Goal: Use online tool/utility: Utilize a website feature to perform a specific function

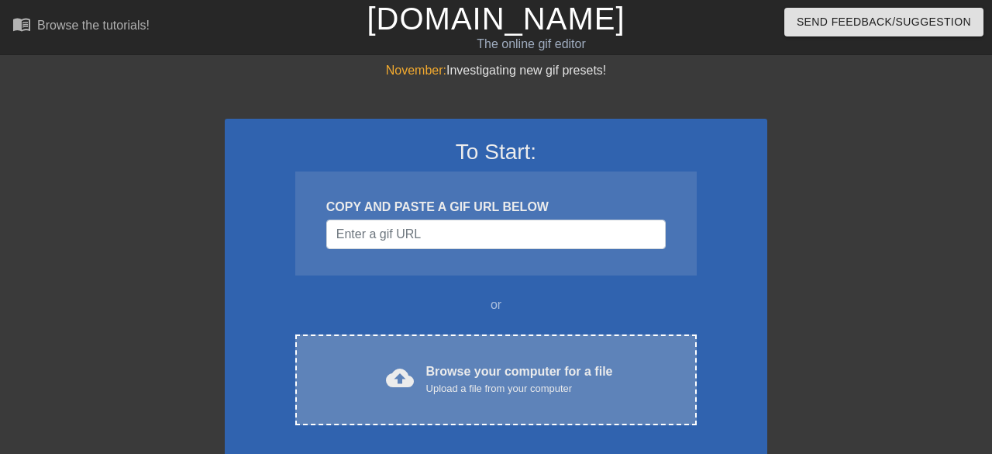
click at [444, 379] on div "Browse your computer for a file Upload a file from your computer" at bounding box center [519, 379] width 187 height 34
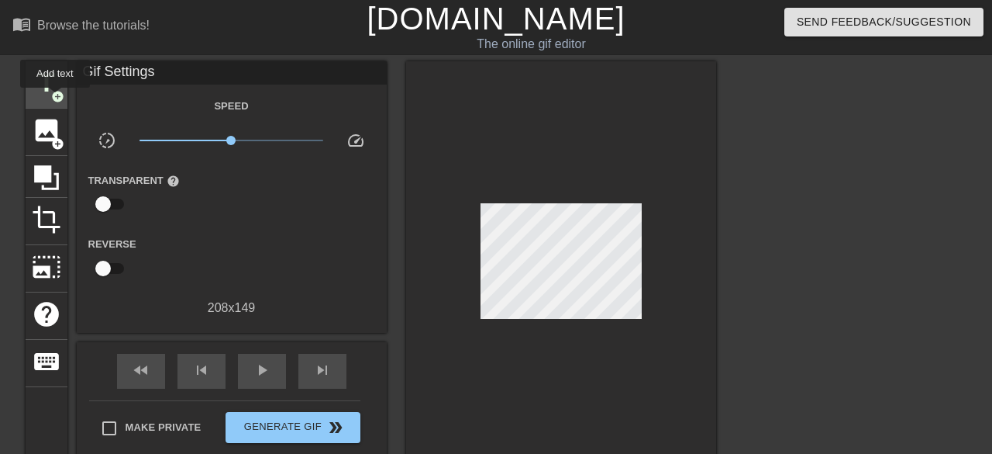
click at [55, 98] on span "add_circle" at bounding box center [57, 96] width 13 height 13
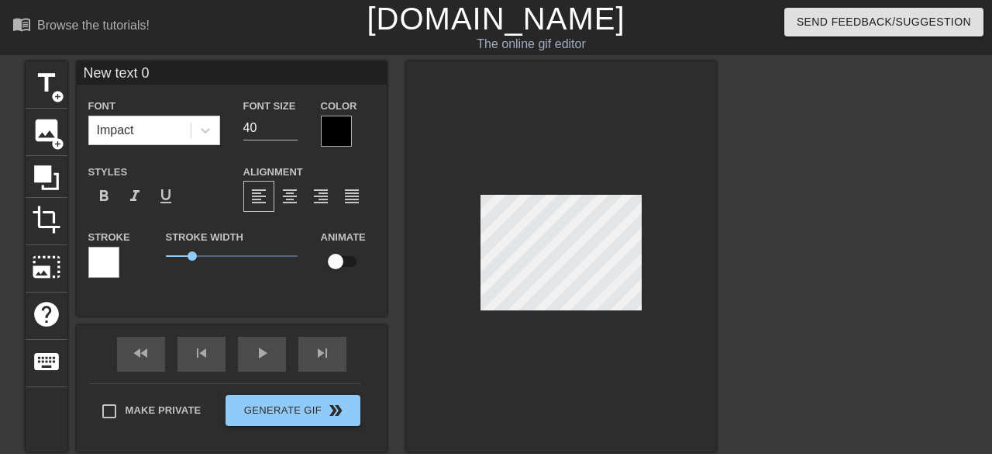
click at [326, 135] on div at bounding box center [336, 131] width 31 height 31
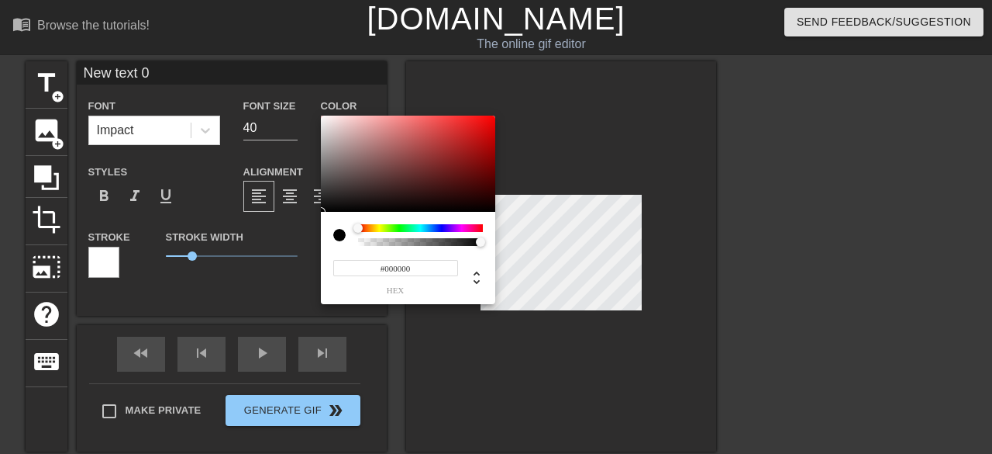
click at [357, 242] on div at bounding box center [345, 235] width 25 height 22
type input "0"
drag, startPoint x: 477, startPoint y: 240, endPoint x: 325, endPoint y: 237, distance: 152.0
click at [325, 237] on div "0 r 0 g 0 b 0 a" at bounding box center [408, 258] width 174 height 92
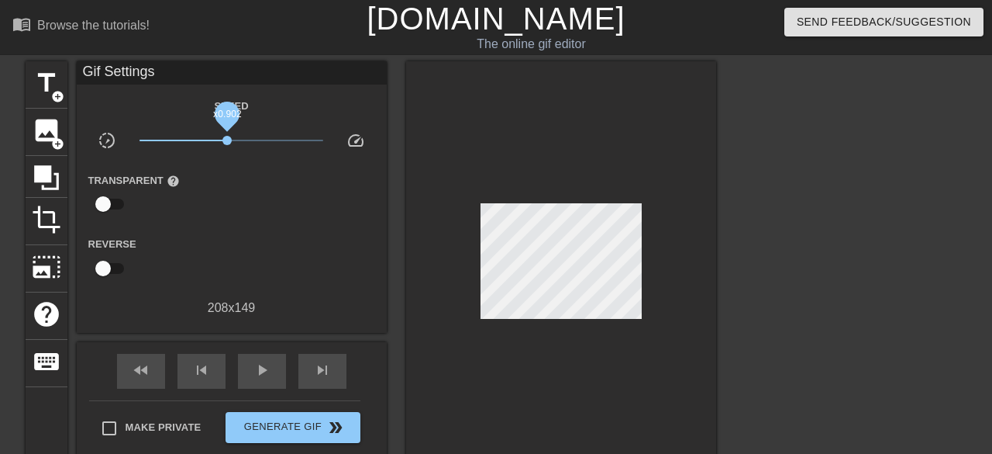
click at [226, 136] on span "x0.902" at bounding box center [227, 140] width 9 height 9
click at [107, 202] on input "checkbox" at bounding box center [103, 203] width 88 height 29
checkbox input "true"
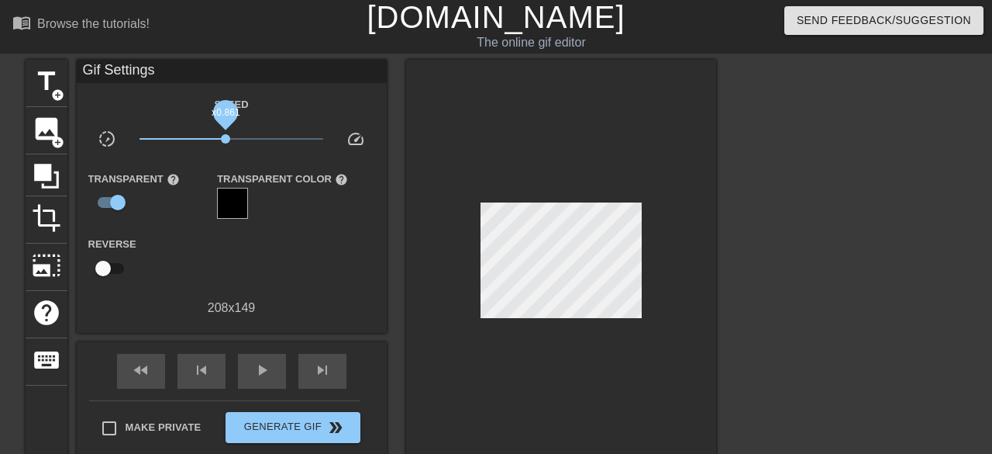
click at [226, 140] on span "x0.861" at bounding box center [225, 138] width 9 height 9
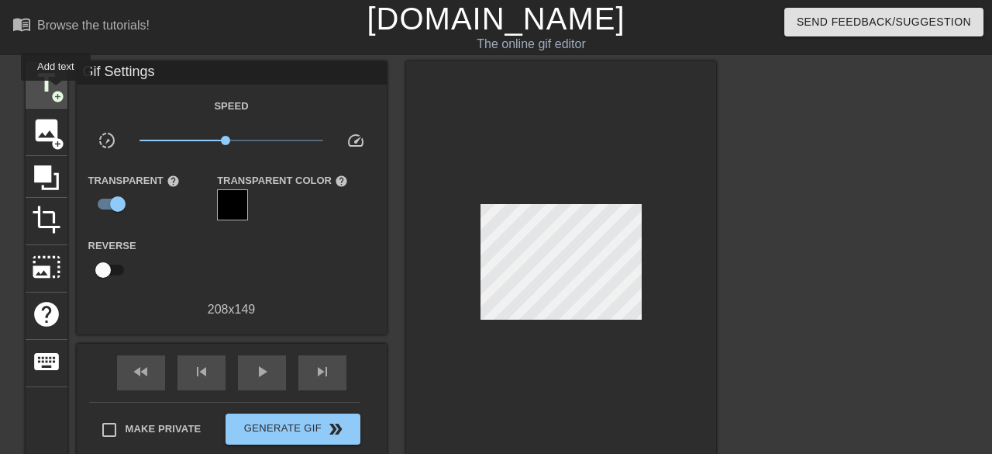
click at [56, 91] on span "add_circle" at bounding box center [57, 96] width 13 height 13
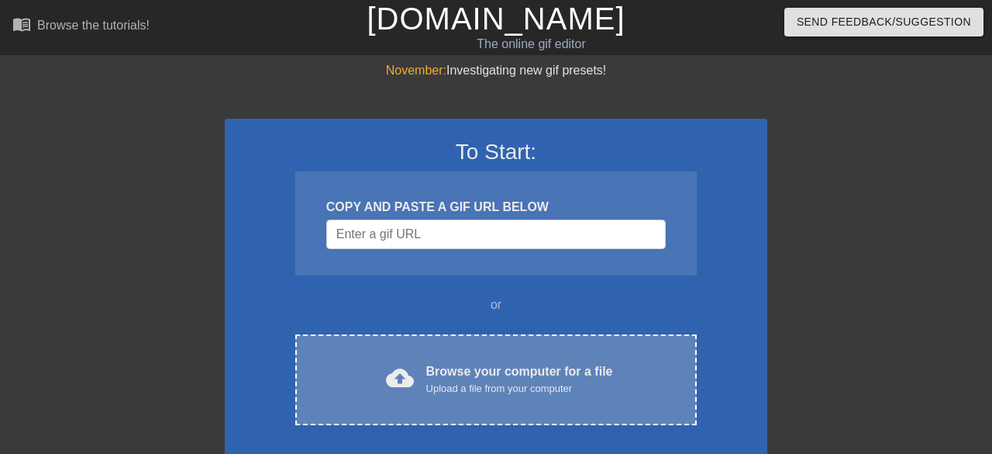
click at [462, 391] on div "Upload a file from your computer" at bounding box center [519, 389] width 187 height 16
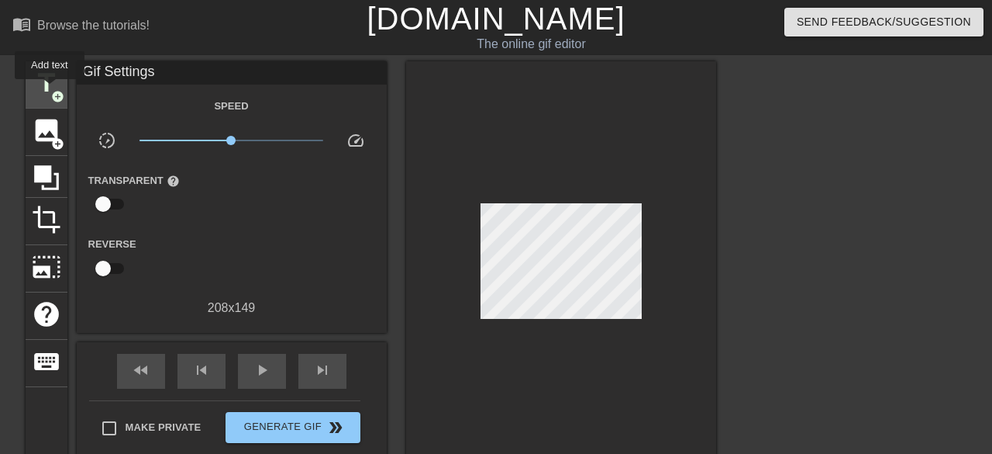
click at [50, 90] on span "title" at bounding box center [46, 82] width 29 height 29
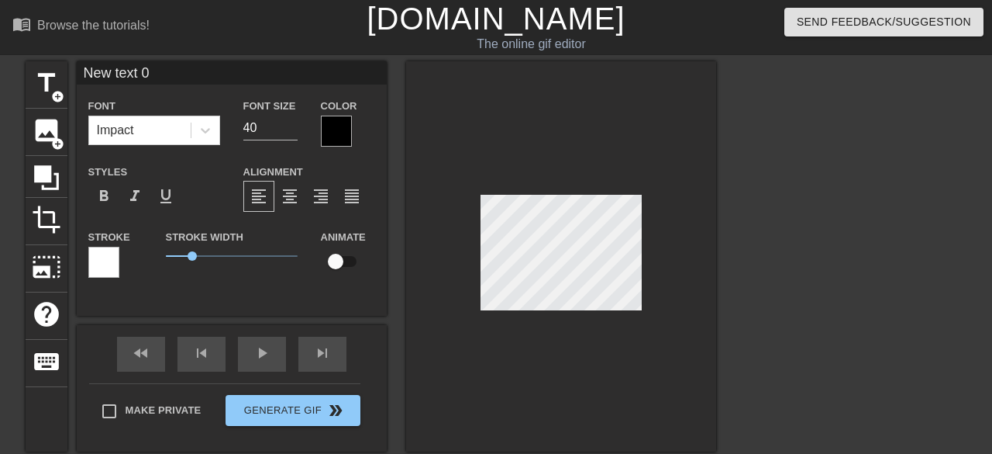
scroll to position [0, 2]
type input "20"
click at [293, 131] on input "20" at bounding box center [270, 128] width 54 height 25
click at [108, 192] on span "format_bold" at bounding box center [104, 196] width 19 height 19
click at [331, 136] on div at bounding box center [336, 131] width 31 height 31
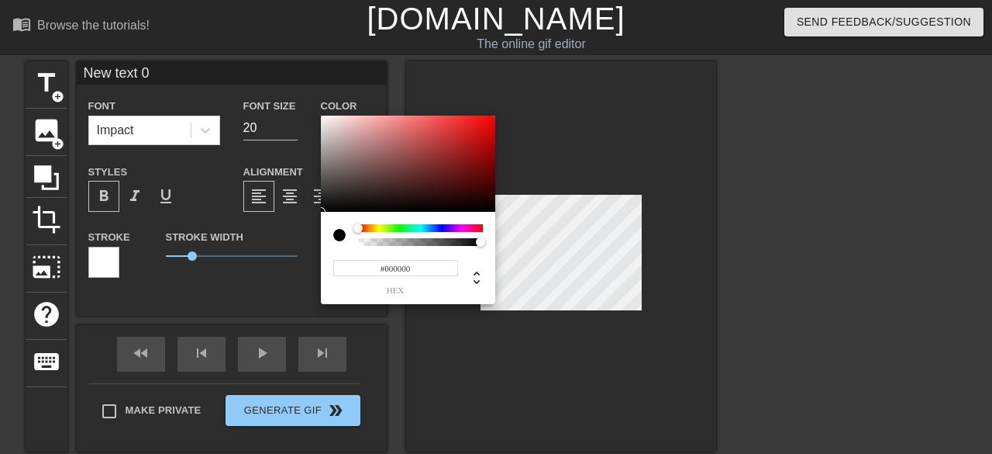
type input "0"
drag, startPoint x: 478, startPoint y: 241, endPoint x: 346, endPoint y: 240, distance: 132.6
click at [346, 240] on div at bounding box center [408, 235] width 150 height 22
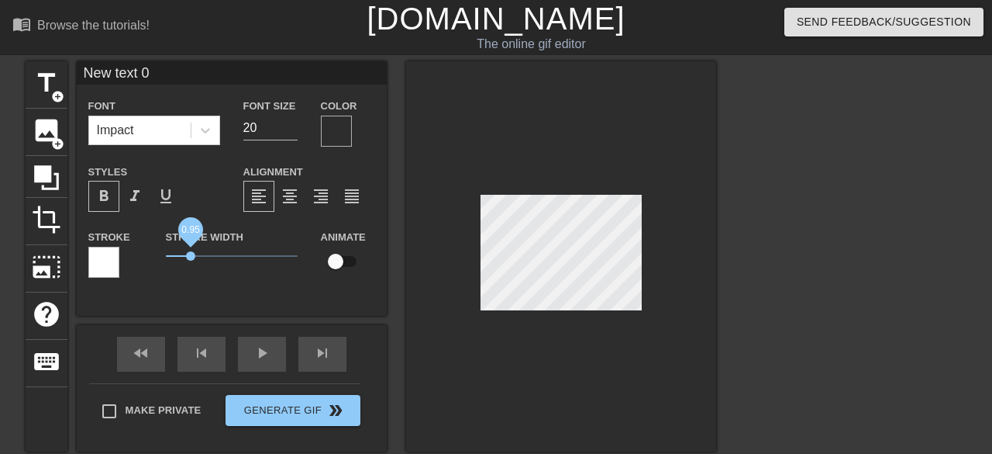
click at [189, 254] on span "0.95" at bounding box center [190, 255] width 9 height 9
click at [206, 133] on icon at bounding box center [206, 131] width 16 height 16
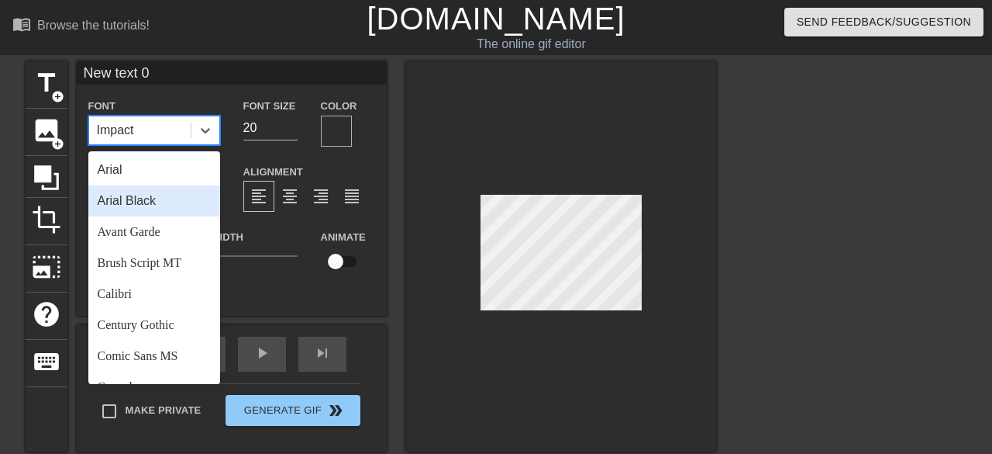
click at [178, 204] on div "Arial Black" at bounding box center [154, 200] width 132 height 31
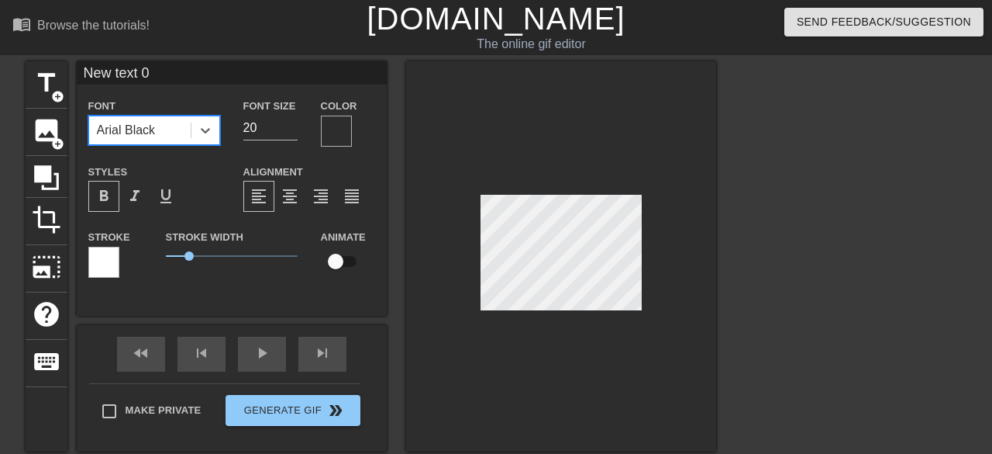
scroll to position [0, 0]
click at [340, 132] on div at bounding box center [336, 131] width 31 height 31
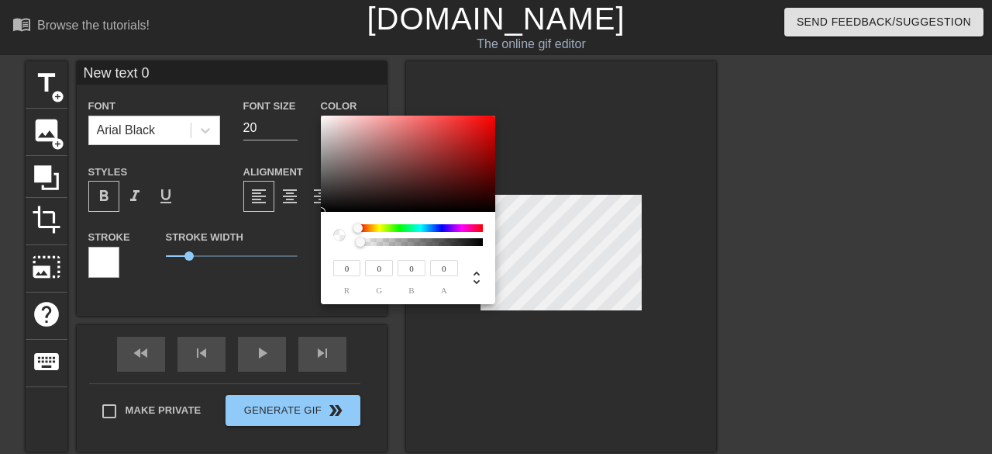
type input "242"
type input "233"
click at [327, 120] on div at bounding box center [408, 164] width 174 height 96
type input "232"
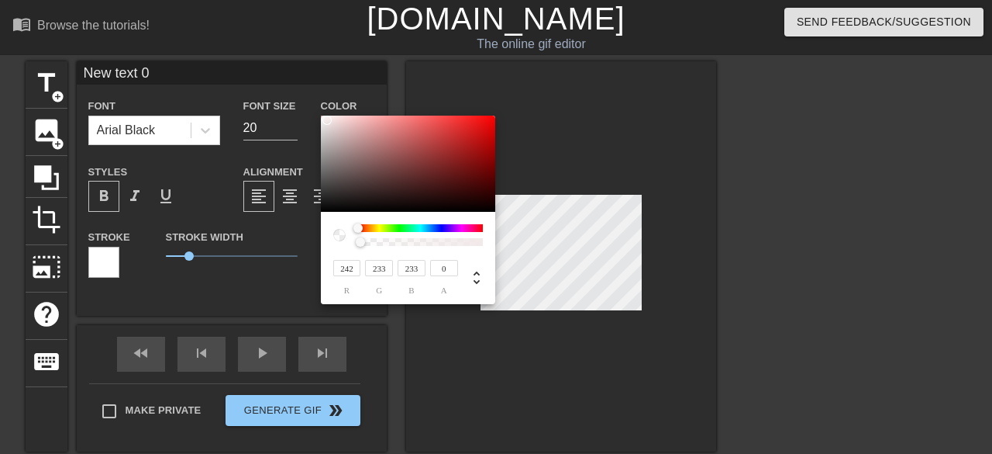
type input "232"
click at [328, 120] on div at bounding box center [327, 120] width 9 height 9
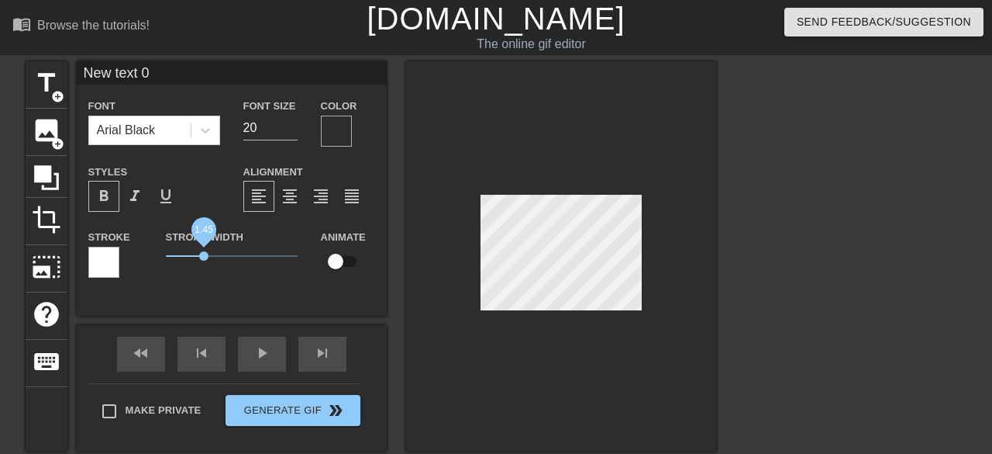
drag, startPoint x: 188, startPoint y: 257, endPoint x: 204, endPoint y: 247, distance: 18.5
click at [204, 247] on span "1.45" at bounding box center [232, 256] width 132 height 19
click at [111, 256] on div at bounding box center [103, 262] width 31 height 31
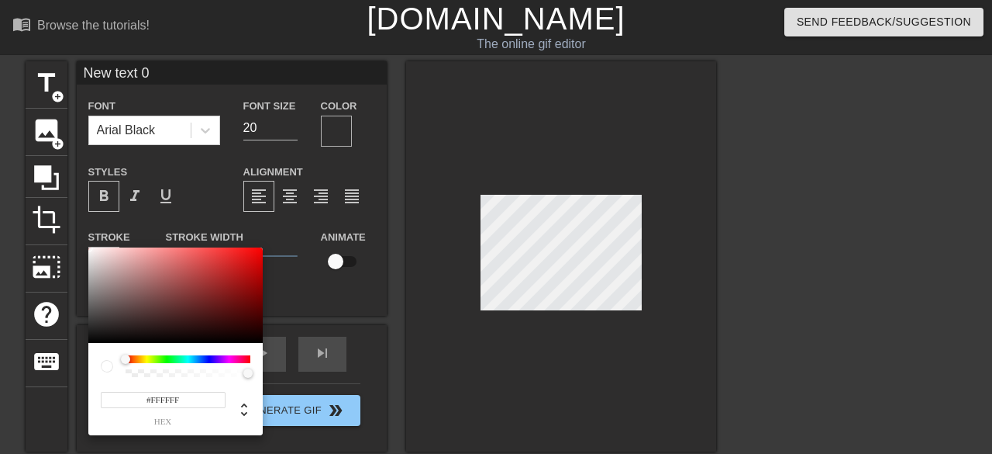
click at [109, 366] on div at bounding box center [107, 366] width 12 height 12
type input "#E7DFDF"
click at [95, 256] on div at bounding box center [98, 260] width 9 height 9
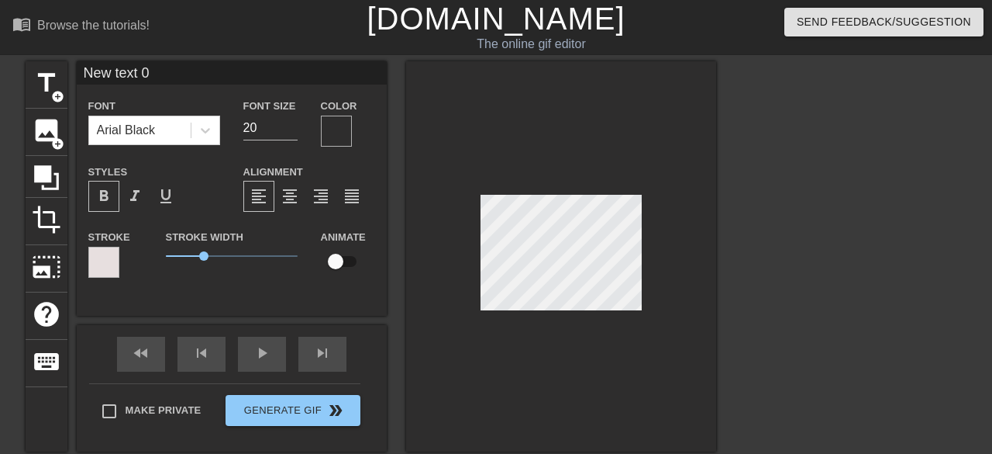
scroll to position [0, 1]
click at [108, 182] on div "format_bold" at bounding box center [103, 196] width 31 height 31
click at [122, 192] on div "format_italic" at bounding box center [134, 196] width 31 height 31
click at [111, 192] on span "format_bold" at bounding box center [104, 196] width 19 height 19
click at [109, 193] on span "format_bold" at bounding box center [104, 196] width 19 height 19
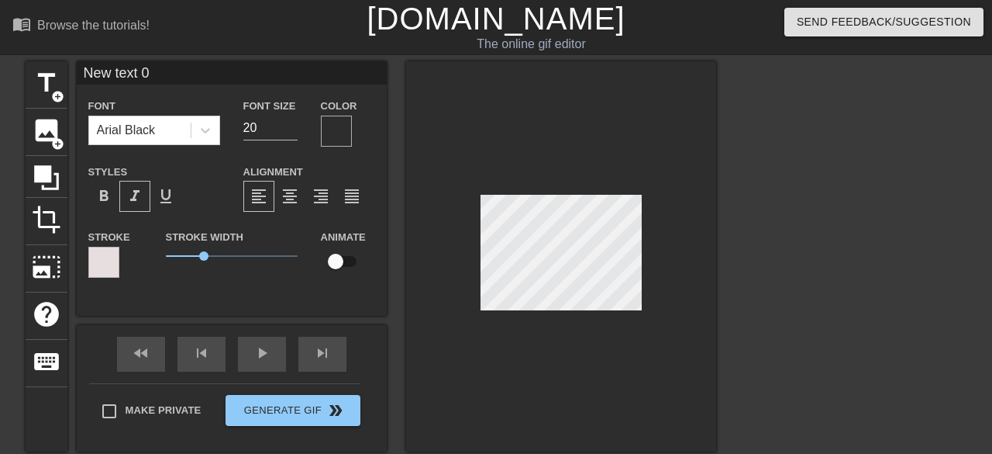
click at [593, 184] on div at bounding box center [561, 256] width 310 height 390
type input "New text"
type textarea "New text"
type input "New text"
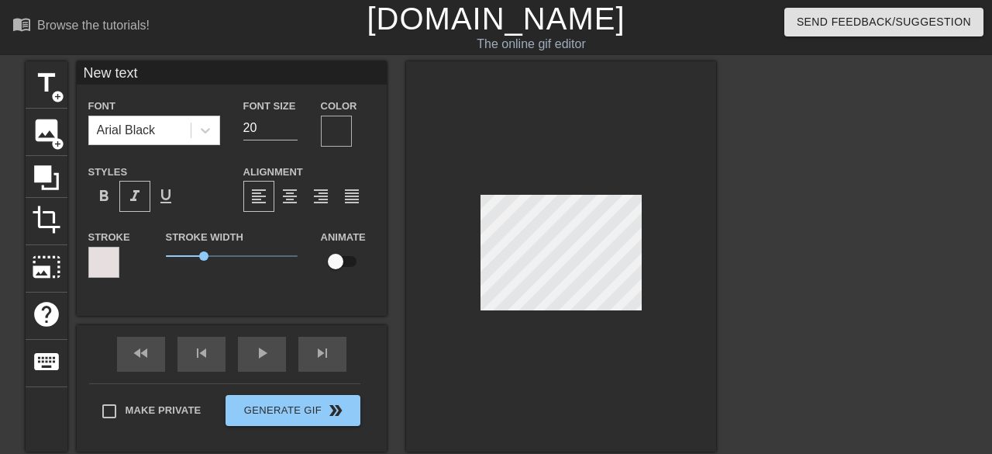
type textarea "New text"
type input "New tex"
type textarea "New tex"
type input "New te"
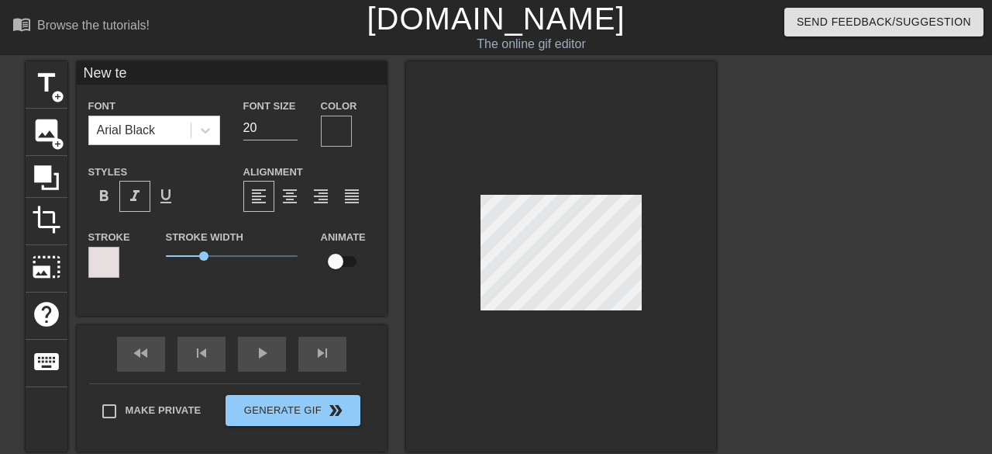
type textarea "New te"
type input "New t"
type textarea "New t"
type input "New"
type textarea "New"
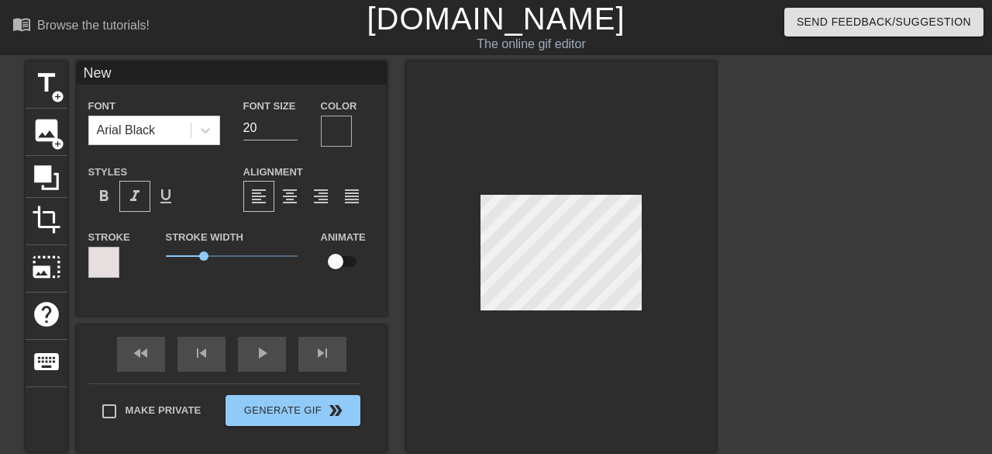
scroll to position [0, 0]
type input "New"
type textarea "New"
type input "Ne"
type textarea "Ne"
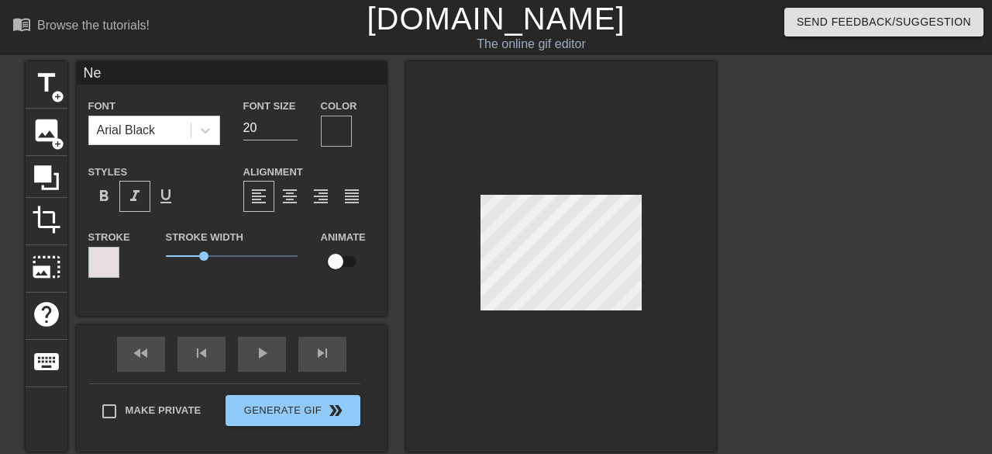
type input "N"
type textarea "N"
type input "NT"
type textarea "NT"
type input "NTh"
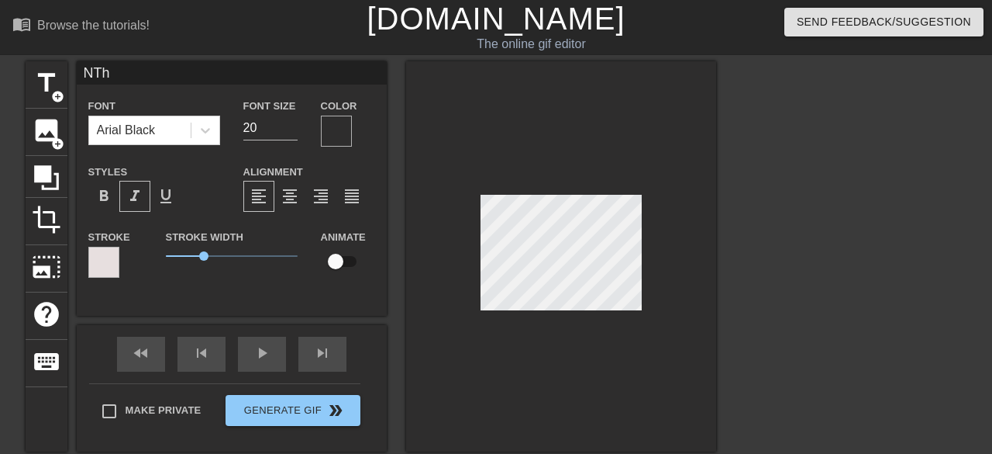
type textarea "NTh"
type input "NThi"
type textarea "NThi"
type input "NThis"
type textarea "NThis"
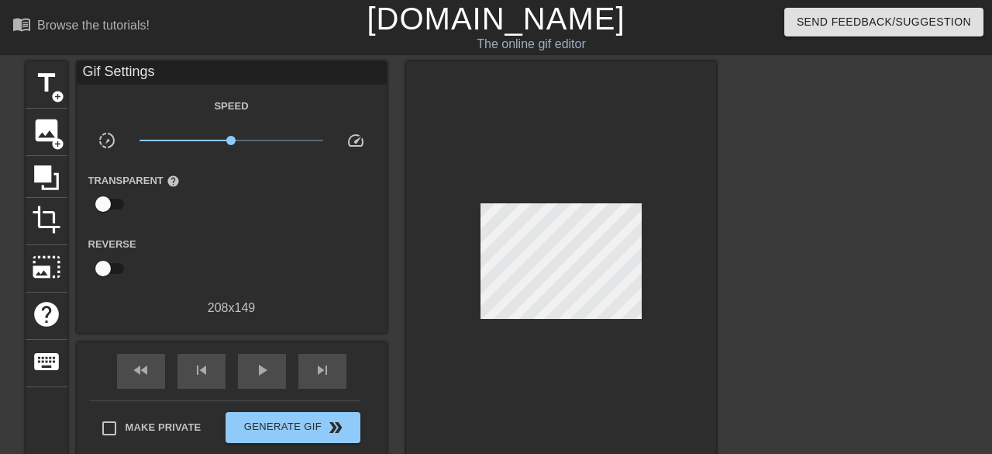
click at [597, 198] on div at bounding box center [561, 264] width 310 height 407
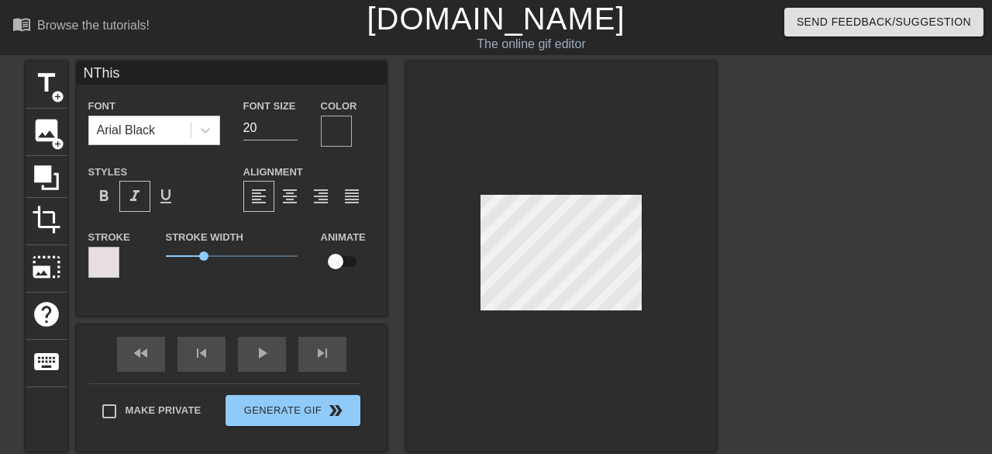
type input "This"
type textarea "This"
type input "This"
type textarea "This"
type input "This t"
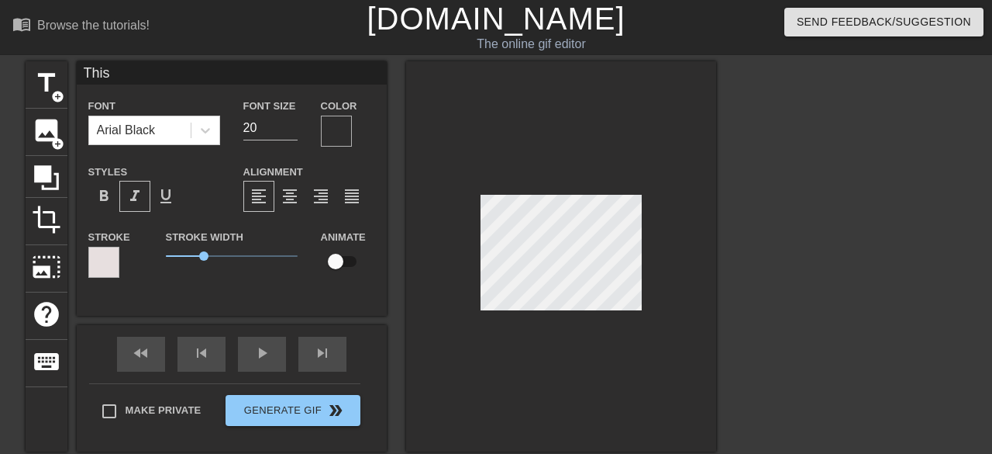
type textarea "This t"
type input "This ti"
type textarea "This ti"
type input "This [PERSON_NAME]"
type textarea "This [PERSON_NAME]"
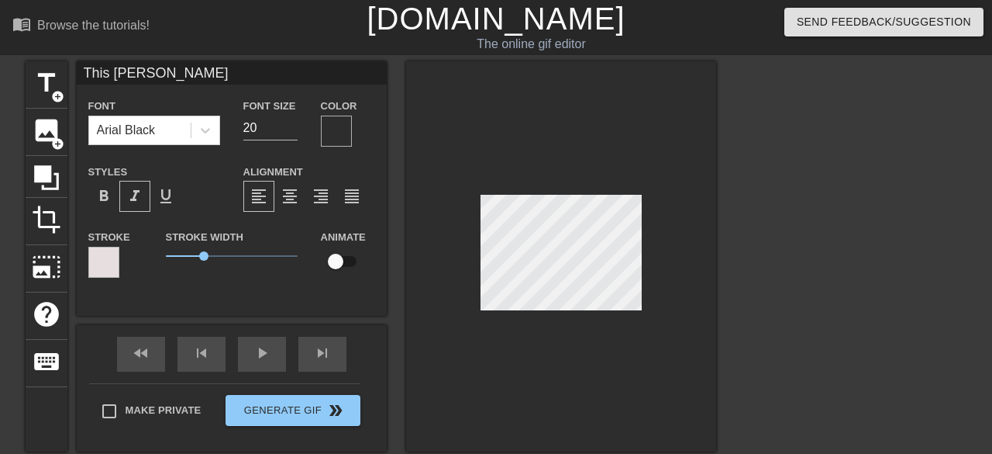
type input "This time"
type textarea "This time"
type input "This time"
type textarea "This time"
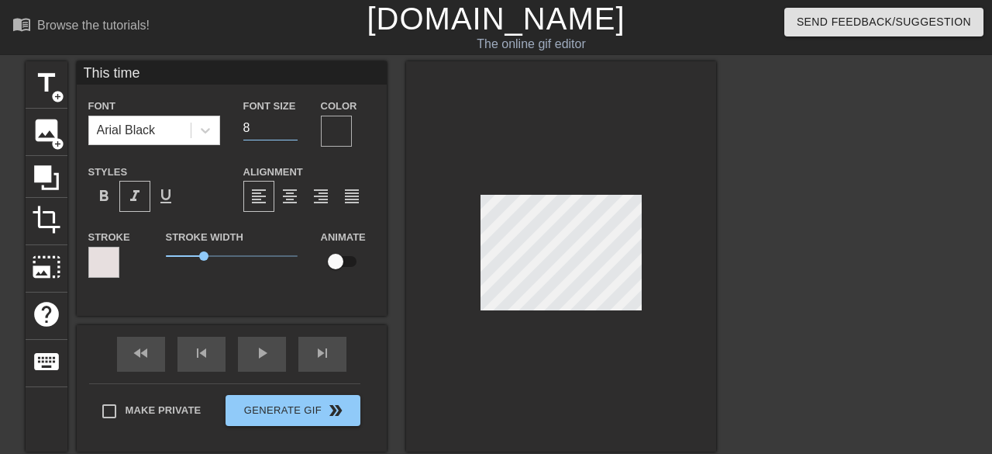
click at [293, 130] on input "8" at bounding box center [270, 128] width 54 height 25
click at [292, 124] on input "9" at bounding box center [270, 128] width 54 height 25
click at [292, 124] on input "10" at bounding box center [270, 128] width 54 height 25
click at [292, 124] on input "11" at bounding box center [270, 128] width 54 height 25
type input "12"
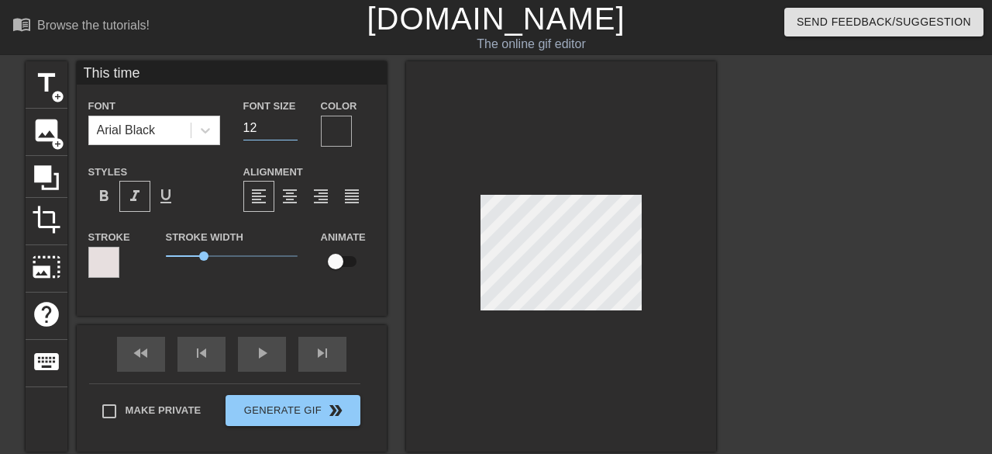
click at [292, 124] on input "12" at bounding box center [270, 128] width 54 height 25
type input "This time"
type textarea "This time"
type input "This time n"
type textarea "This time n"
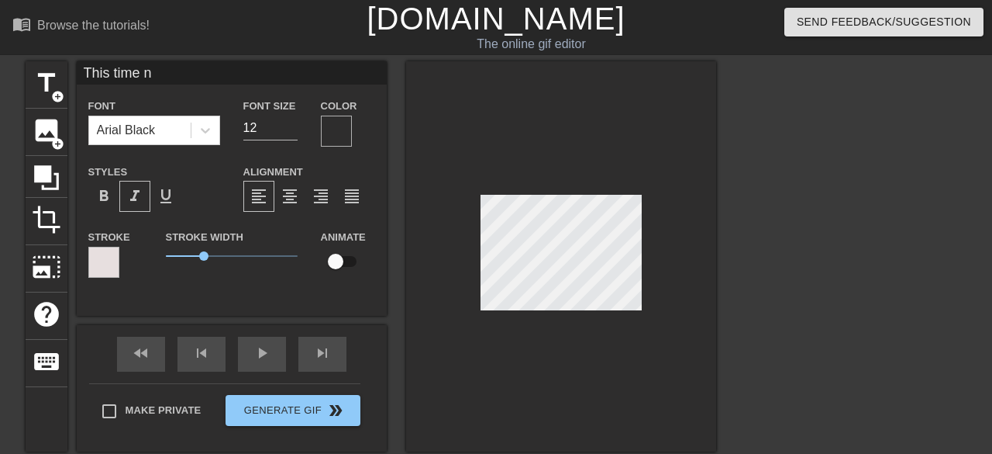
type input "This time ne"
type textarea "This time ne"
type input "This time nex"
type textarea "This time nex"
type input "This time next"
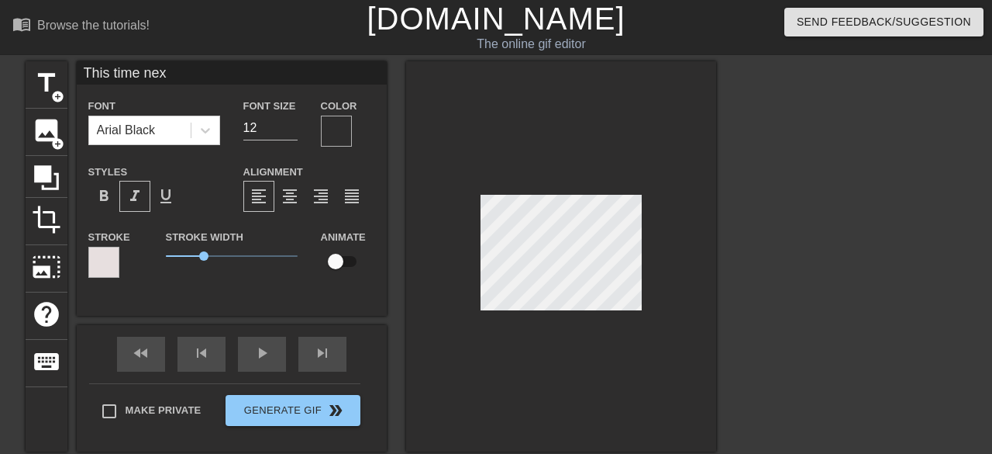
type textarea "This time next"
type input "This time next"
type textarea "This time next"
type input "This time next y"
type textarea "This time next y"
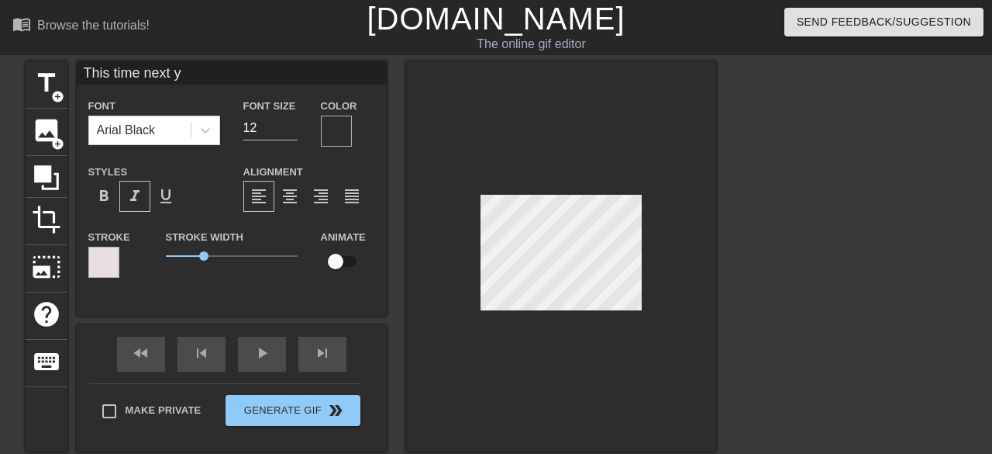
type input "This time next ye"
type textarea "This time next ye"
type input "This time next yea"
type textarea "This time next yea"
type input "This time next year"
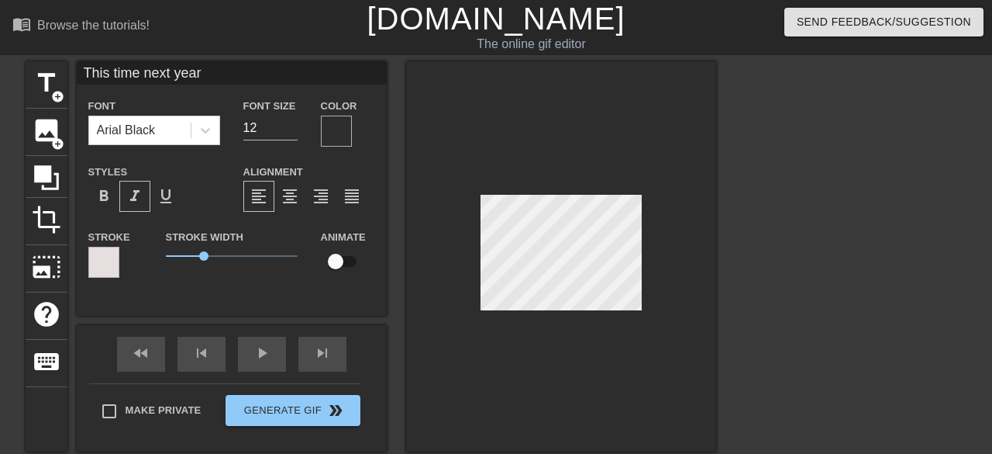
scroll to position [0, 5]
type textarea "This time next year"
click at [261, 122] on input "12" at bounding box center [270, 128] width 54 height 25
type input "1"
click at [343, 159] on div "Font Arial Black Font Size 9 Color Styles format_bold format_italic format_unde…" at bounding box center [231, 193] width 287 height 195
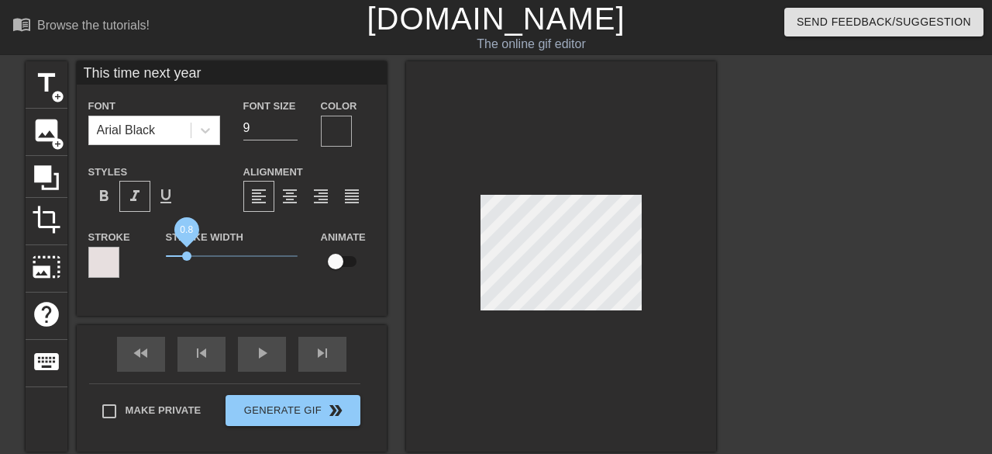
drag, startPoint x: 206, startPoint y: 253, endPoint x: 187, endPoint y: 257, distance: 19.9
click at [187, 257] on span "0.8" at bounding box center [186, 255] width 9 height 9
click at [205, 124] on icon at bounding box center [206, 131] width 16 height 16
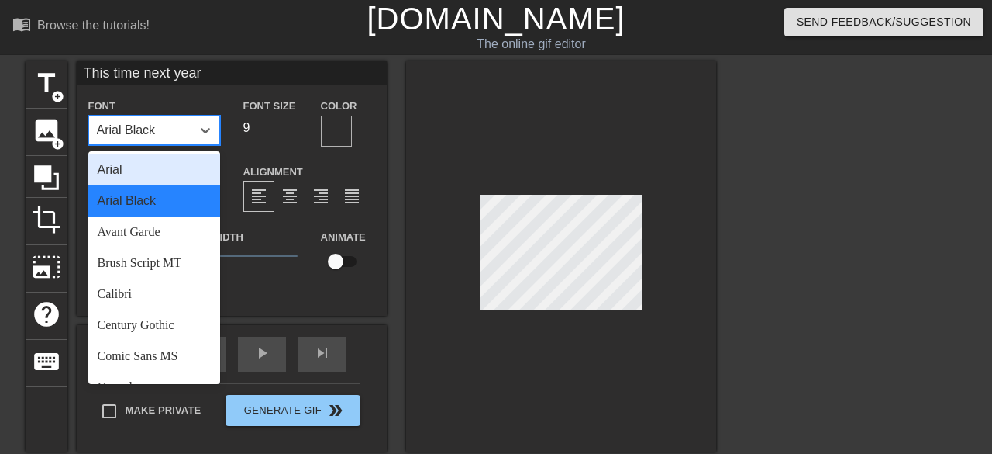
click at [167, 172] on div "Arial" at bounding box center [154, 169] width 132 height 31
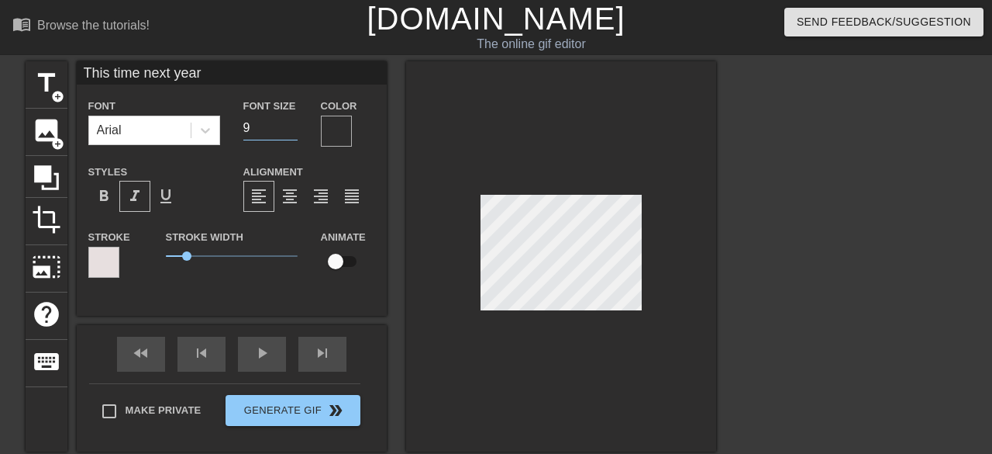
click at [251, 126] on input "9" at bounding box center [270, 128] width 54 height 25
click at [291, 123] on input "10" at bounding box center [270, 128] width 54 height 25
click at [291, 123] on input "11" at bounding box center [270, 128] width 54 height 25
type input "12"
click at [291, 123] on input "12" at bounding box center [270, 128] width 54 height 25
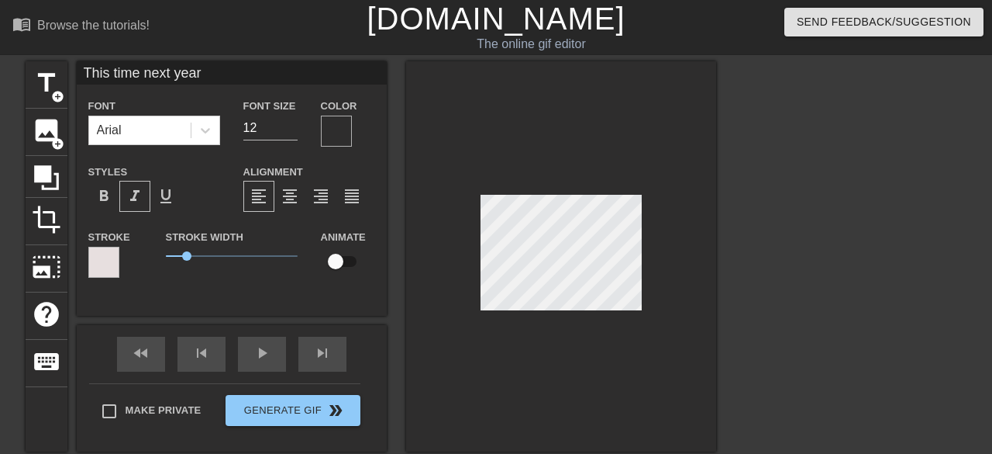
scroll to position [0, 2]
click at [48, 84] on span "title" at bounding box center [46, 82] width 29 height 29
type input "New text 1"
type input "40"
type input "New tet 1"
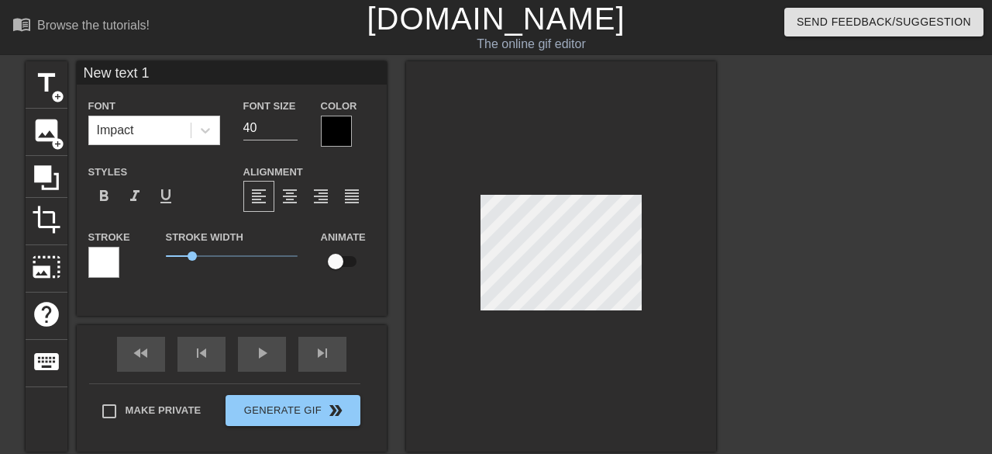
type textarea "New tet 1"
type input "New tt 1"
type textarea "New tt 1"
type input "New t 1"
type textarea "New t 1"
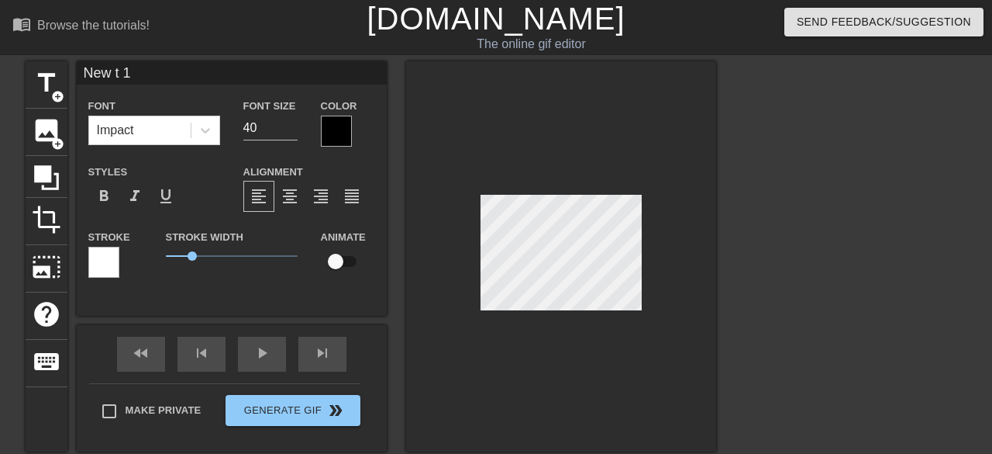
scroll to position [0, 1]
type input "Newt 1"
type textarea "Newt 1"
type input "Newt"
type textarea "Newt"
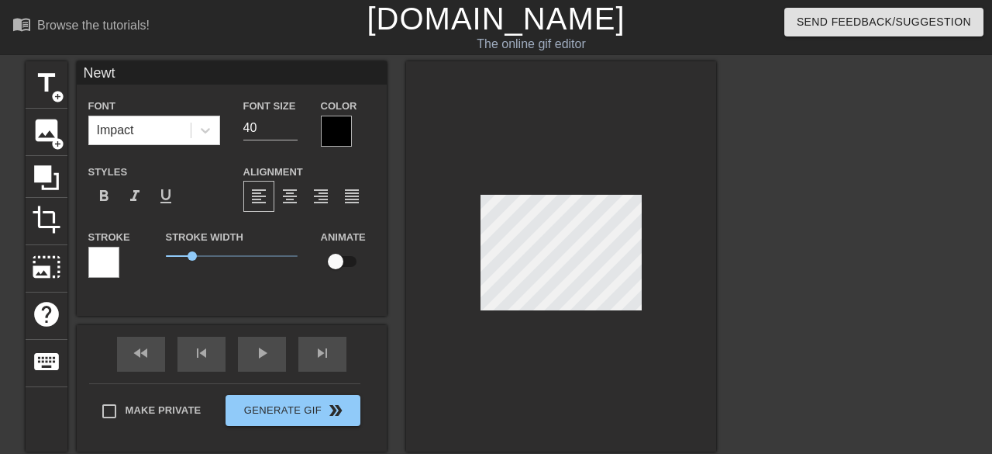
type input "Newt"
type textarea "Newt"
type input "New"
type textarea "New"
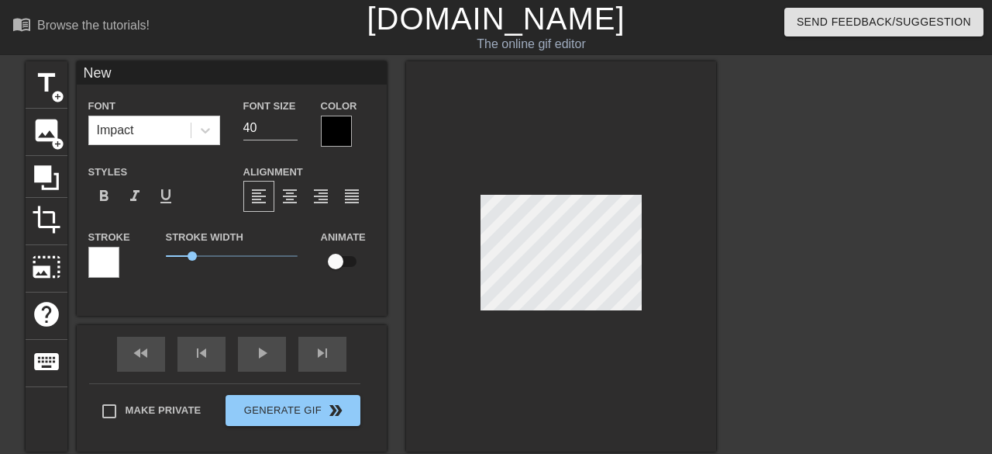
type input "Ne"
type textarea "Ne"
type input "This time next year"
type input "12"
type input "Ne"
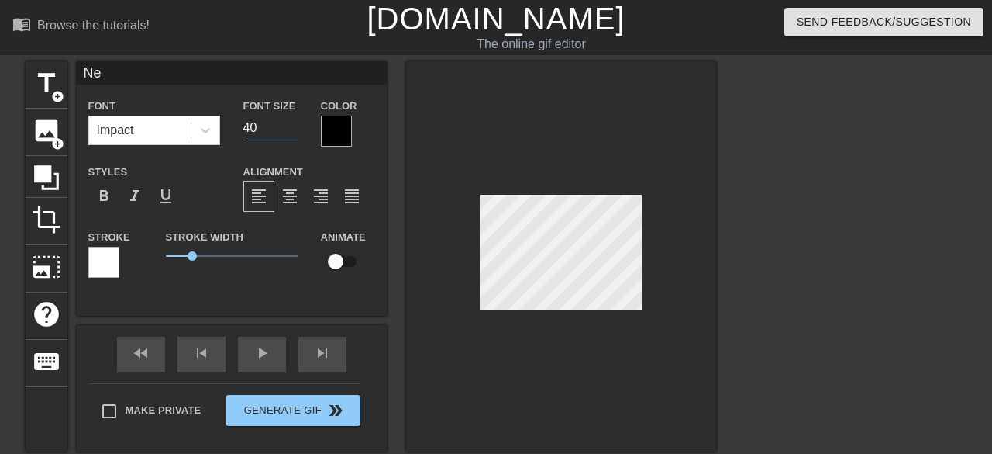
drag, startPoint x: 262, startPoint y: 124, endPoint x: 241, endPoint y: 122, distance: 21.1
click at [241, 122] on div "Font Size 40" at bounding box center [271, 121] width 78 height 50
type input "1"
type input "24"
click at [292, 122] on input "24" at bounding box center [270, 128] width 54 height 25
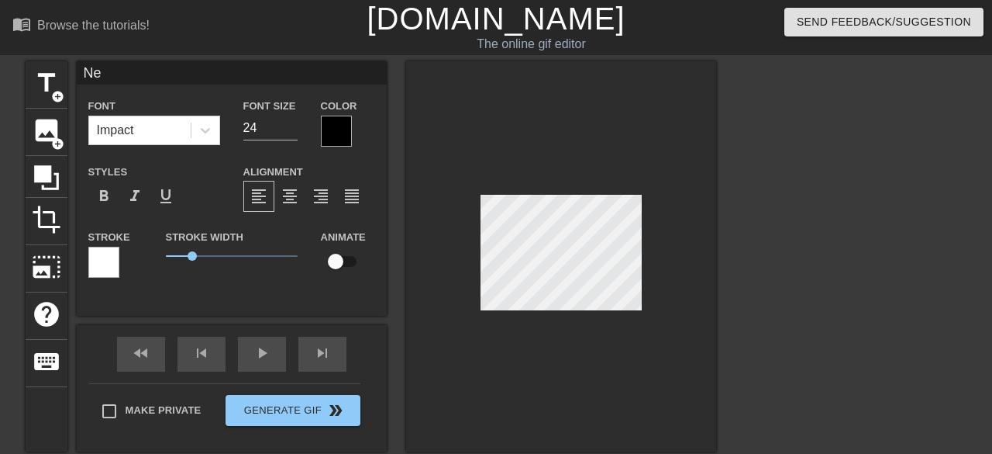
type input "e"
type textarea "e"
type input "We"
type textarea "We"
type input "Wee"
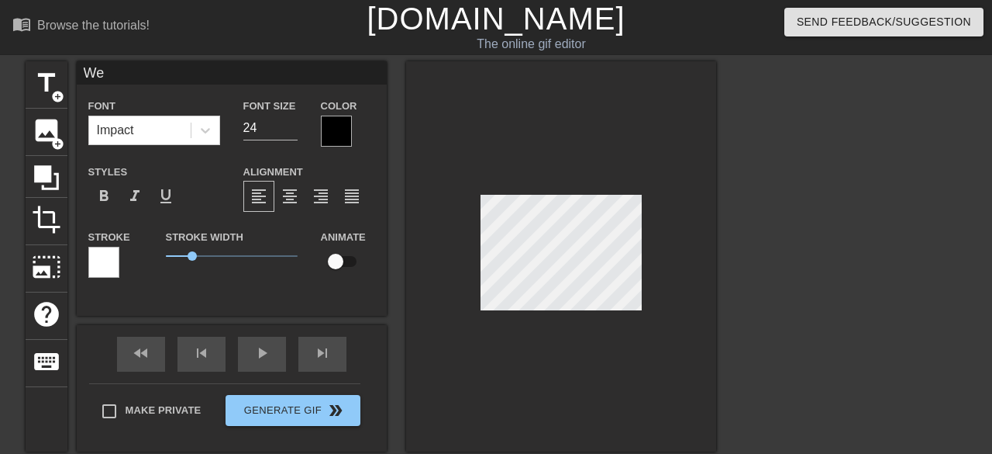
type textarea "Wee"
type input "We'e"
type textarea "We'e"
type input "We'le"
type textarea "We'le"
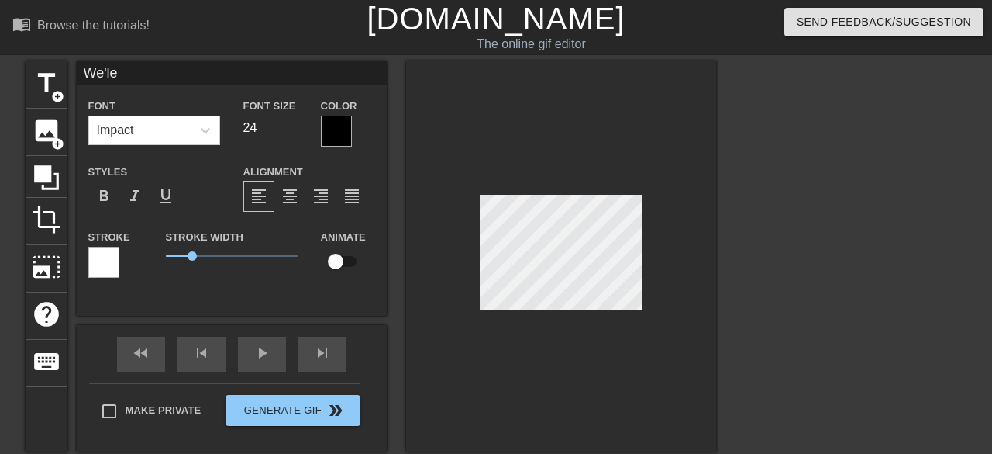
type input "We'lle"
type textarea "We'lle"
type input "We'll e"
type textarea "We'll e"
type input "We'll be"
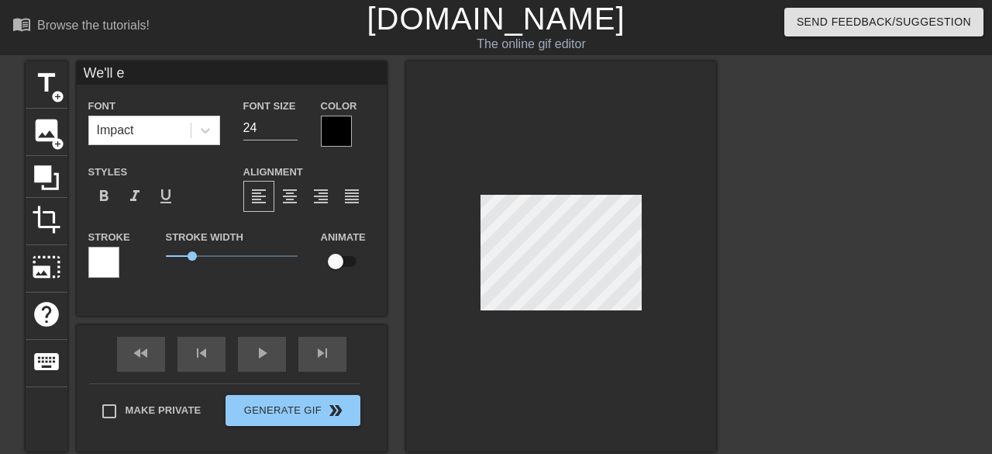
type textarea "We'll be"
type input "We'll bee"
type textarea "We'll bee"
type input "We'll be e"
type textarea "We'll be e"
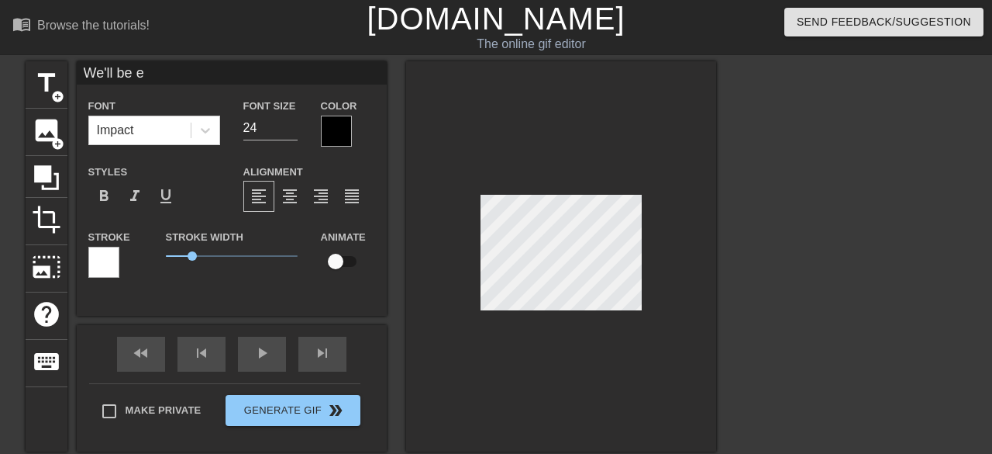
type input "We'll be Ze"
type textarea "We'll be Ze"
type input "We'll be Zee"
type textarea "We'll be Zee"
type input "We'll be Zebe"
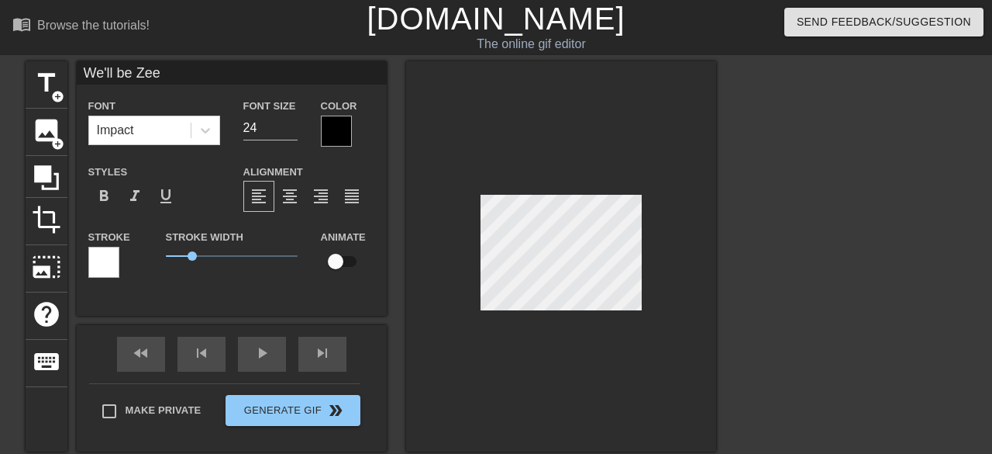
type textarea "We'll be Zebe"
type input "We'll be Zebee"
type textarea "We'll be Zebee"
type input "We'll be Zebece"
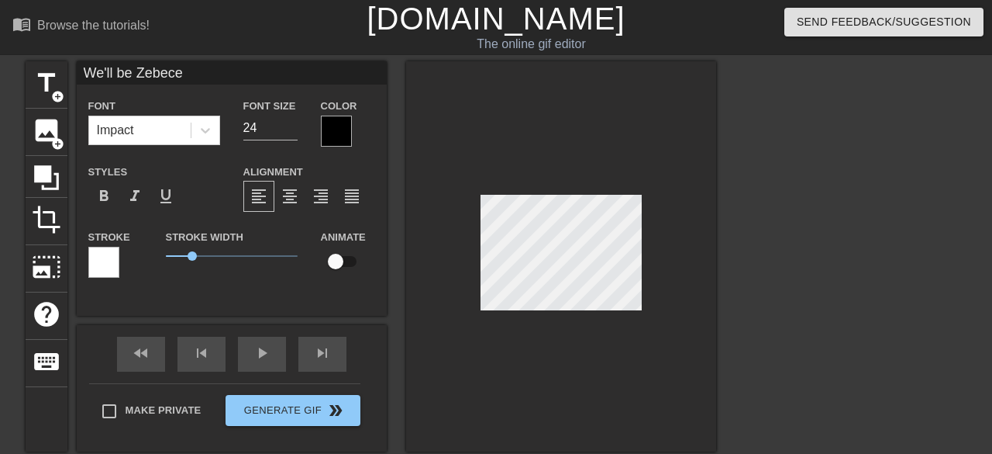
type textarea "We'll be Zebece"
click at [102, 195] on span "format_bold" at bounding box center [104, 196] width 19 height 19
click at [323, 139] on div at bounding box center [336, 131] width 31 height 31
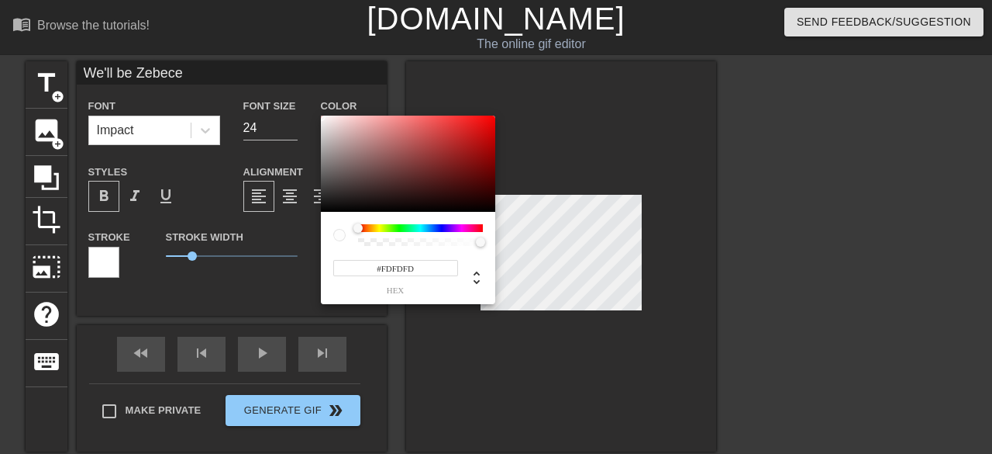
type input "#FFFFFF"
drag, startPoint x: 323, startPoint y: 119, endPoint x: 309, endPoint y: 105, distance: 19.2
click at [309, 105] on div "#FFFFFF hex" at bounding box center [496, 227] width 992 height 454
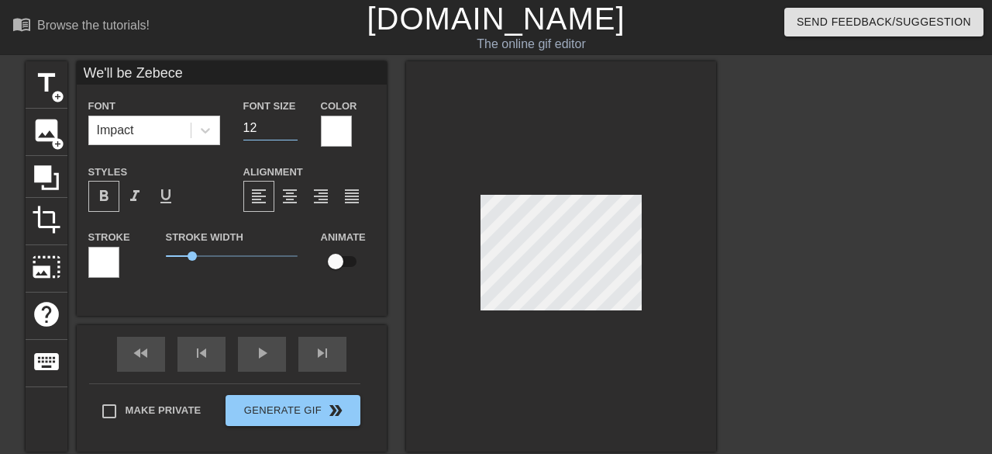
click at [292, 131] on input "12" at bounding box center [270, 128] width 54 height 25
type input "19"
click at [292, 125] on input "19" at bounding box center [270, 128] width 54 height 25
type input "We'll be Zebec e"
type textarea "We'll be Zebec e"
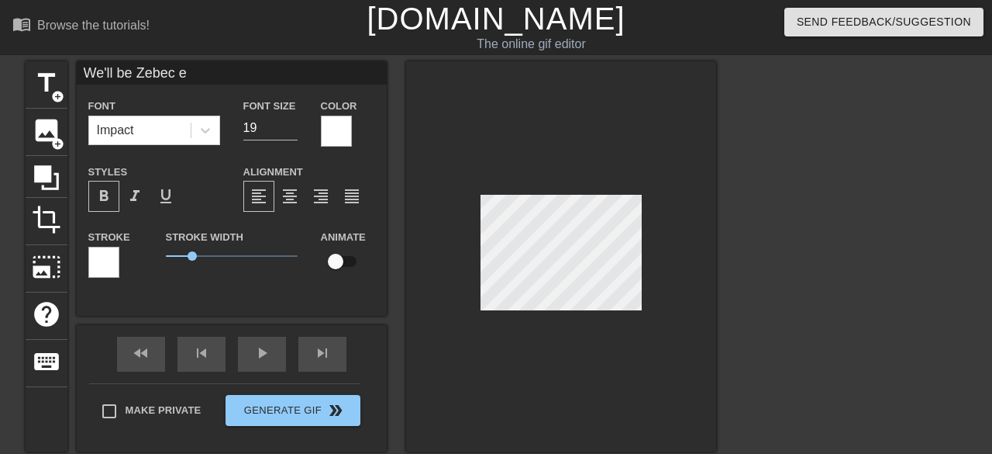
type input "We'll be Zebec me"
type textarea "We'll be Zebec me"
type input "We'll be Zebec mie"
type textarea "We'll be Zebec mie"
type input "We'll be Zebec mile"
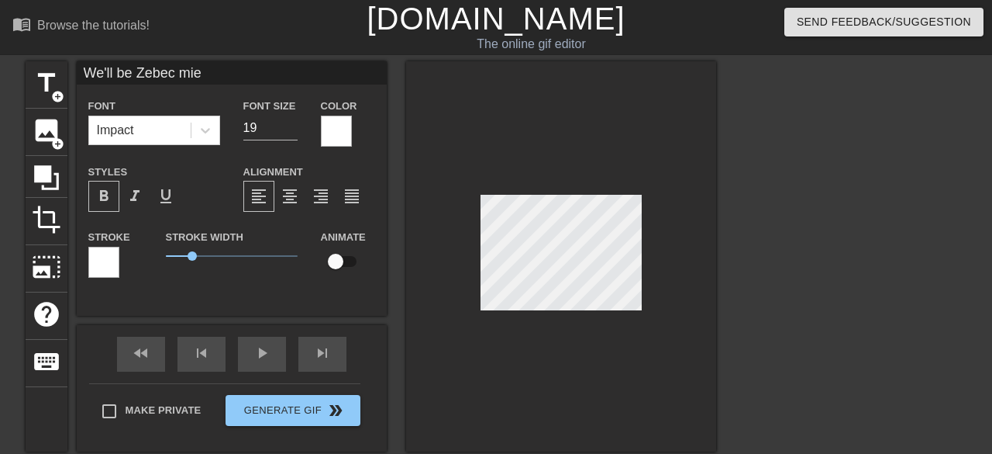
type textarea "We'll be Zebec mile"
type input "We'll be Zebec mille"
type textarea "We'll be Zebec mille"
type input "We'll be [PERSON_NAME]"
type textarea "We'll be [PERSON_NAME]"
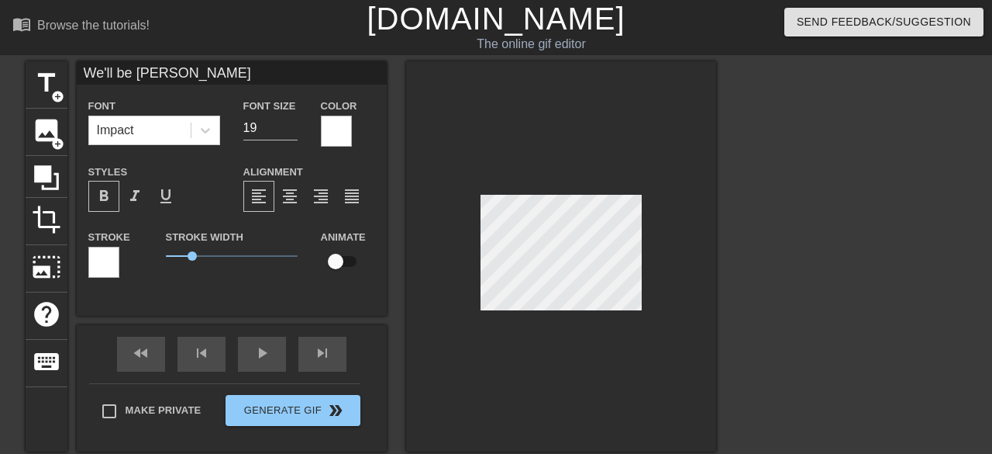
type input "We'll be Zebec millioe"
type textarea "We'll be Zebec millioe"
type input "We'll be Zebec millione"
type textarea "We'll be Zebec millione"
type input "We'll be Zebec millionae"
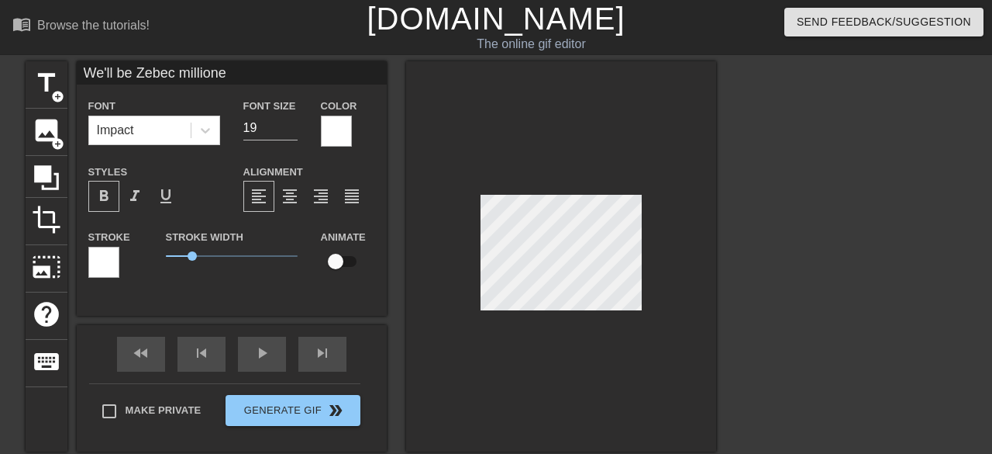
type textarea "We'll be Zebec millionae"
type input "We'll be Zebec millionaie"
type textarea "We'll be Zebec millionaie"
type input "We'll be Zebec millionaire"
type textarea "We'll be Zebec millionaire"
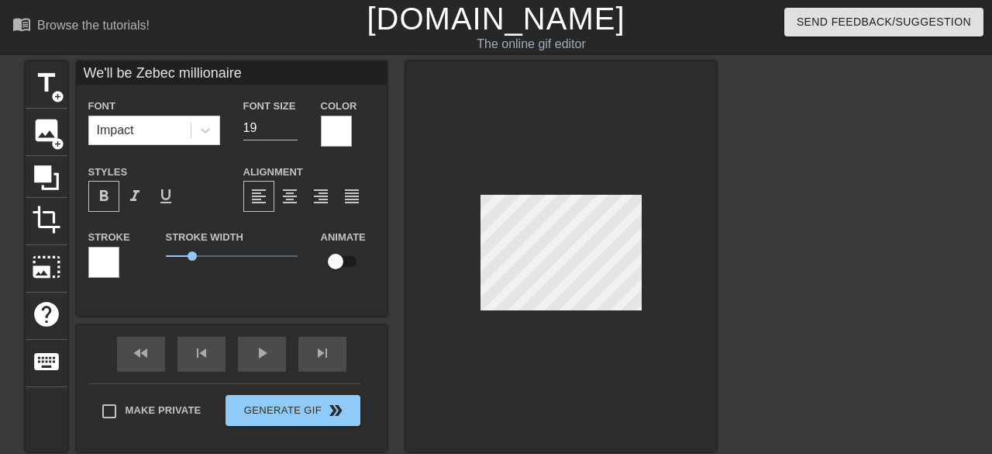
type input "We'll be Zebec millionairee"
type textarea "We'll be Zebec millionairee"
type input "We'll be Zebec millionairese"
type textarea "We'll be Zebec millionairese"
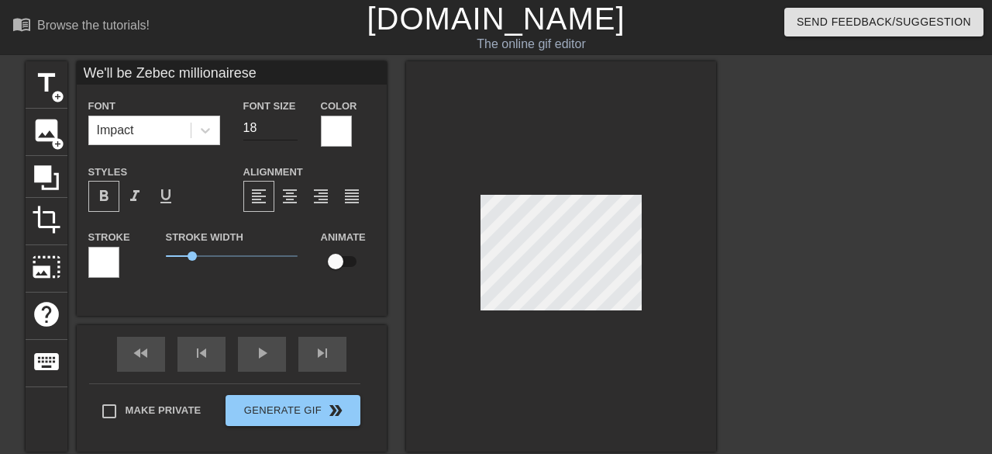
click at [295, 131] on input "18" at bounding box center [270, 128] width 54 height 25
click at [295, 131] on input "17" at bounding box center [270, 128] width 54 height 25
click at [295, 131] on input "16" at bounding box center [270, 128] width 54 height 25
click at [295, 131] on input "15" at bounding box center [270, 128] width 54 height 25
click at [295, 131] on input "14" at bounding box center [270, 128] width 54 height 25
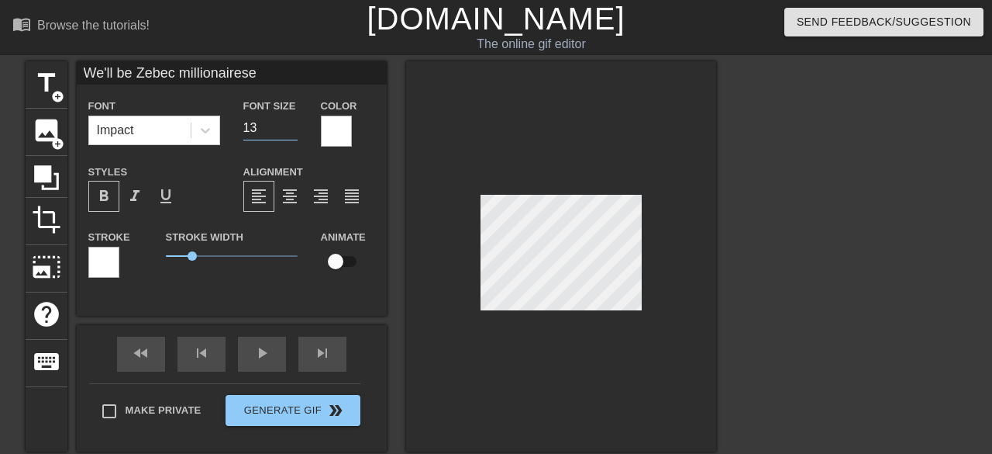
click at [295, 131] on input "13" at bounding box center [270, 128] width 54 height 25
type input "14"
click at [293, 125] on input "14" at bounding box center [270, 128] width 54 height 25
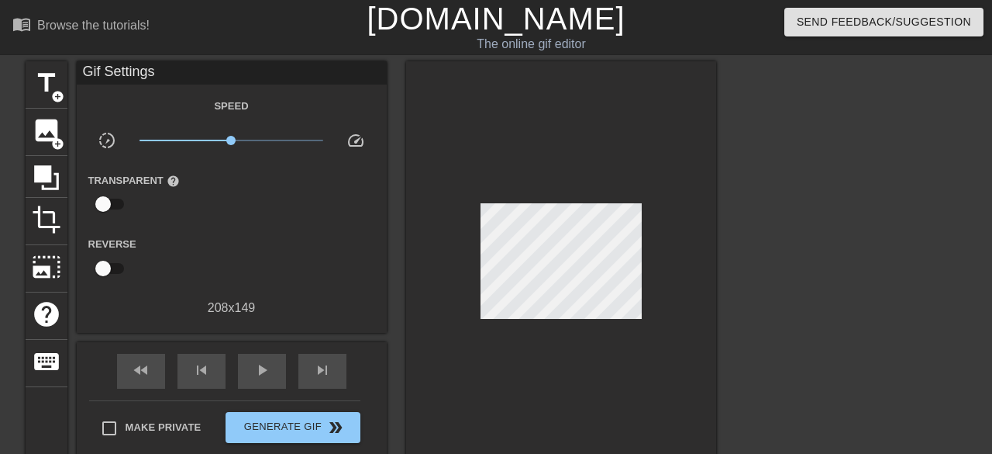
click at [624, 264] on div at bounding box center [561, 264] width 310 height 407
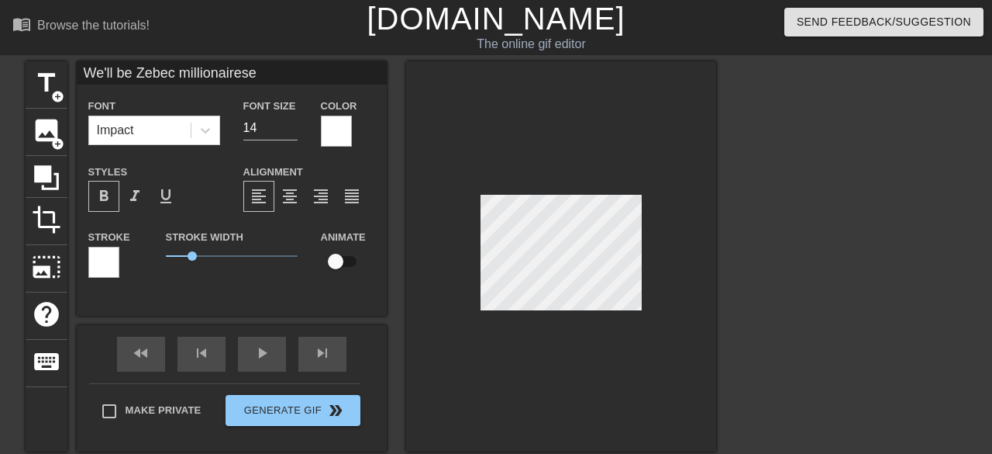
type input "We'll be Zebec millionaires"
type textarea "We'll be Zebec millionaires"
type input "This time next year"
type input "12"
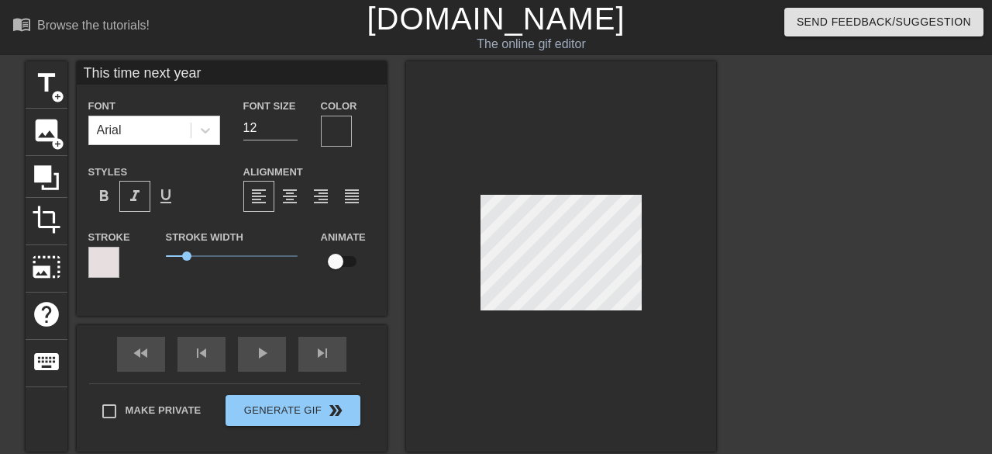
type input "We'll be Zebec millionaires"
type input "14"
click at [337, 130] on div at bounding box center [336, 131] width 31 height 31
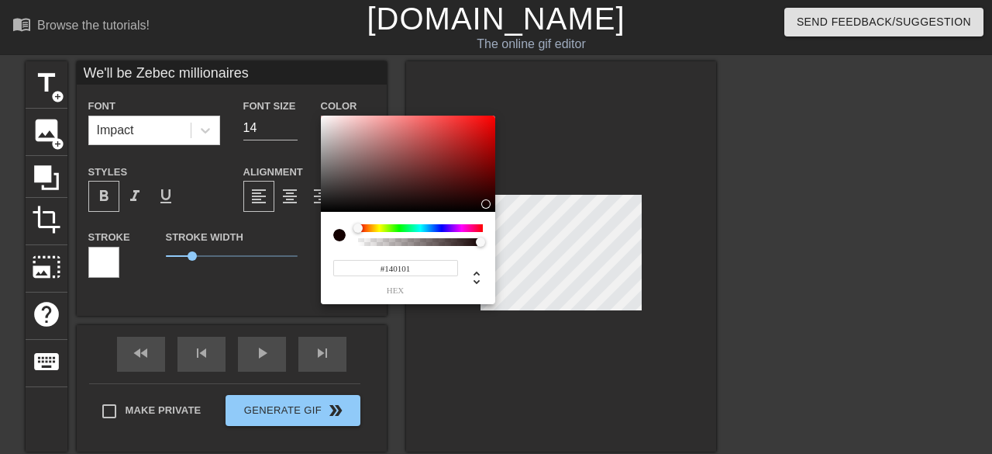
click at [488, 204] on div at bounding box center [408, 164] width 174 height 96
click at [327, 120] on div at bounding box center [408, 164] width 174 height 96
click at [328, 121] on div at bounding box center [325, 118] width 9 height 9
type input "#FFFFFF"
drag, startPoint x: 327, startPoint y: 123, endPoint x: 295, endPoint y: 104, distance: 36.8
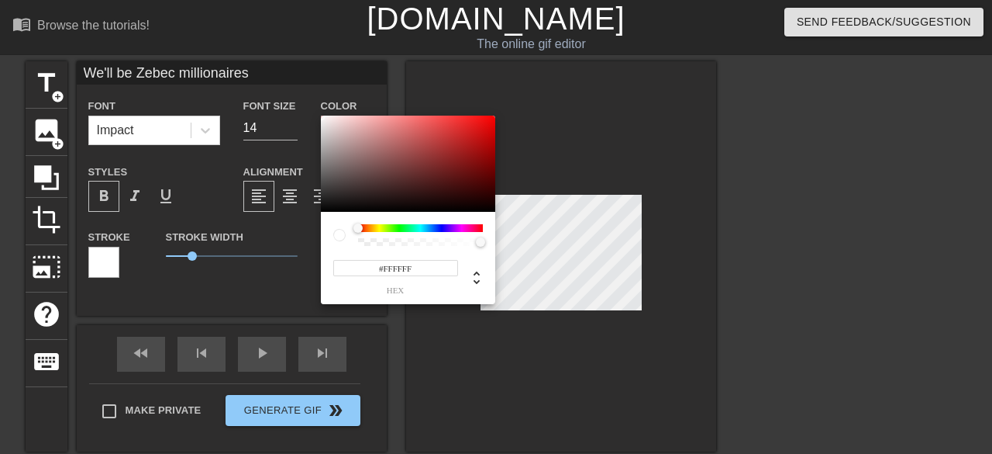
click at [295, 104] on div "#FFFFFF hex" at bounding box center [496, 227] width 992 height 454
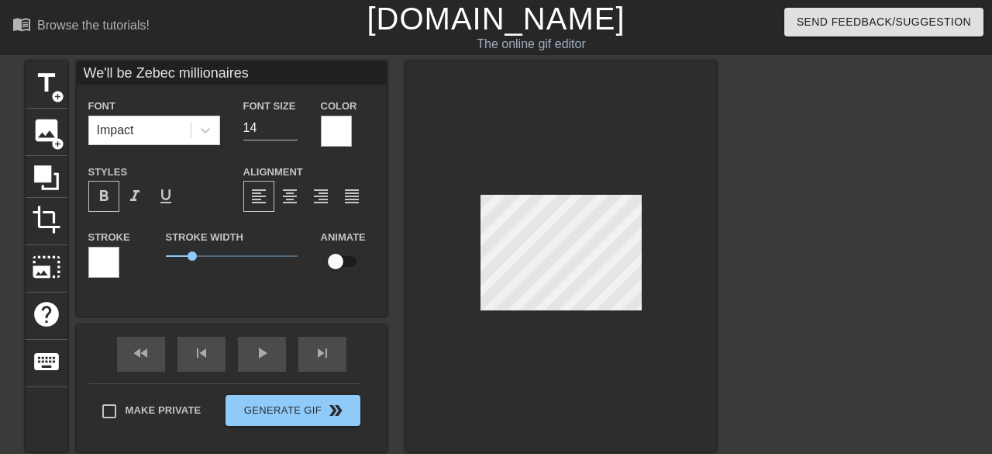
type input "This time next year"
type input "12"
type input "We'll be Zebec millionaires"
type input "14"
click at [136, 199] on span "format_italic" at bounding box center [135, 196] width 19 height 19
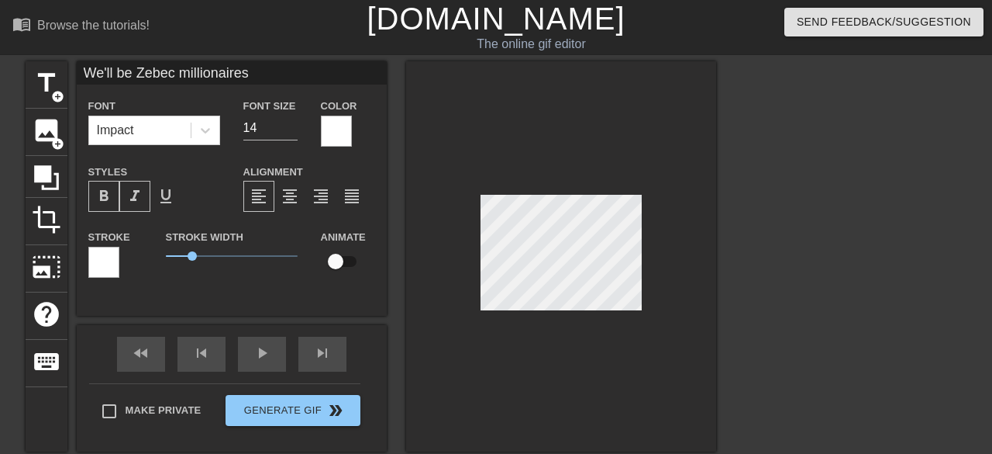
type input "This time next year"
type input "12"
type input "We'll be Zebec millionaires"
type input "14"
click at [186, 255] on span "0.75" at bounding box center [185, 255] width 9 height 9
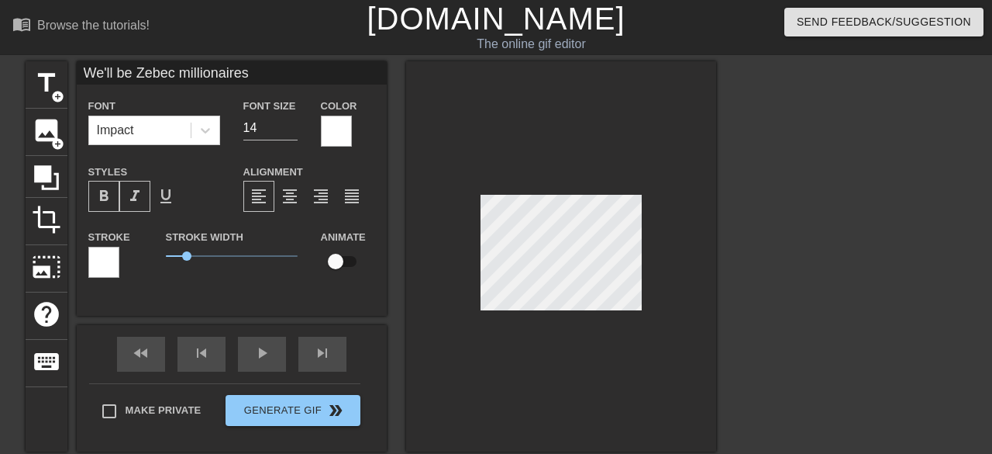
type input "This time next year"
type input "12"
click at [111, 252] on div at bounding box center [103, 262] width 31 height 31
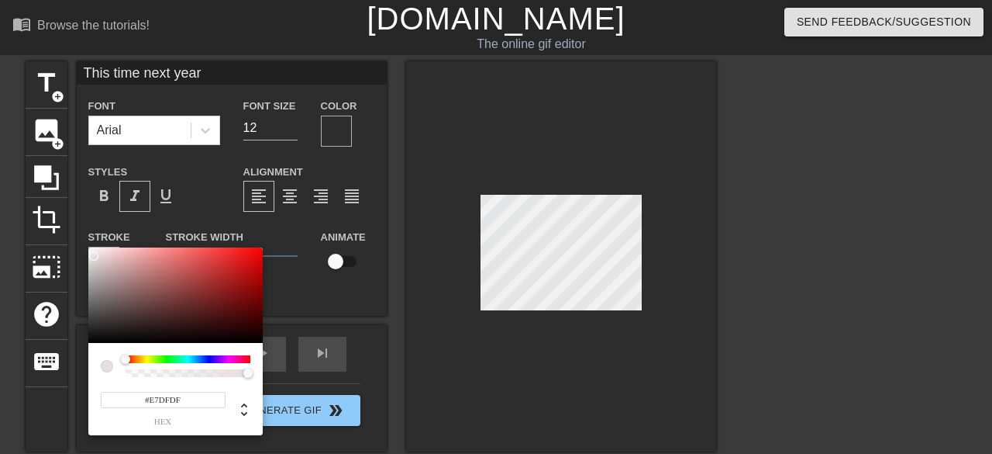
drag, startPoint x: 191, startPoint y: 395, endPoint x: 140, endPoint y: 394, distance: 51.2
click at [140, 394] on input "#E7DFDF" at bounding box center [163, 400] width 125 height 16
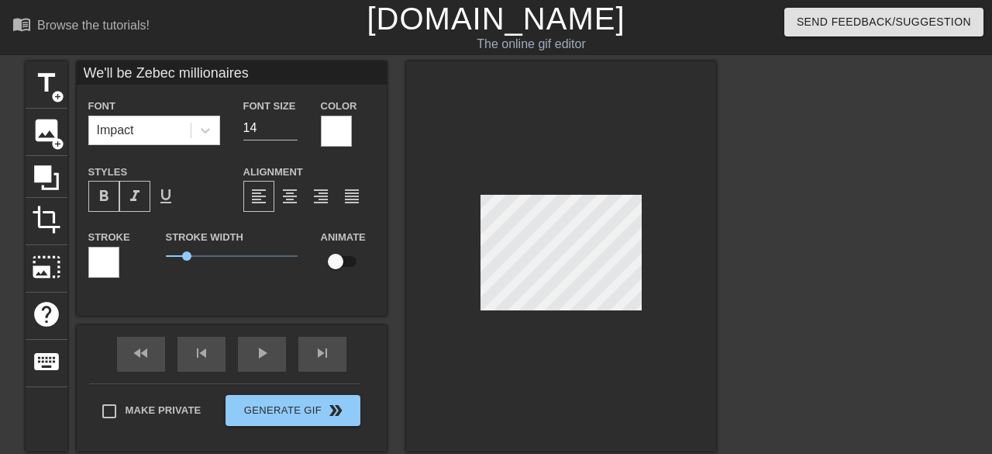
click at [102, 268] on div at bounding box center [103, 262] width 31 height 31
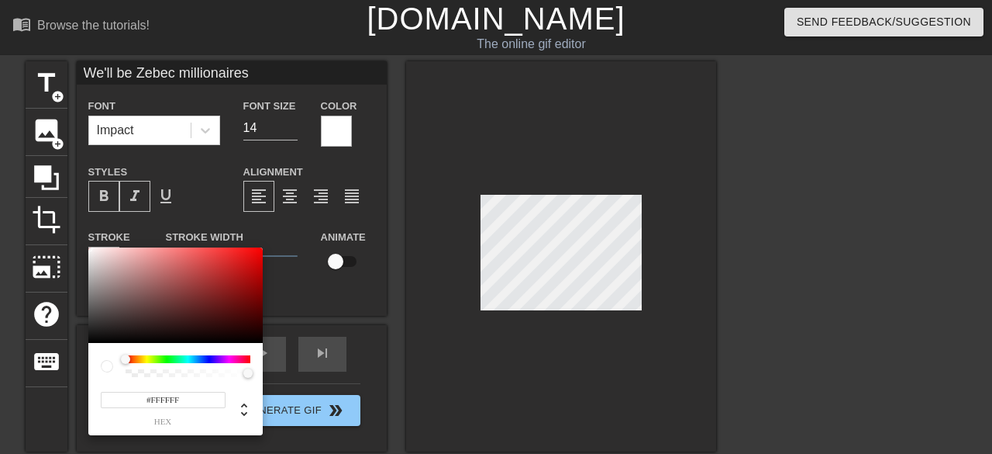
drag, startPoint x: 188, startPoint y: 396, endPoint x: 122, endPoint y: 382, distance: 67.4
click at [122, 382] on div "#FFFFFF hex" at bounding box center [176, 401] width 150 height 49
paste input "E7DFD"
type input "#E7DFDF"
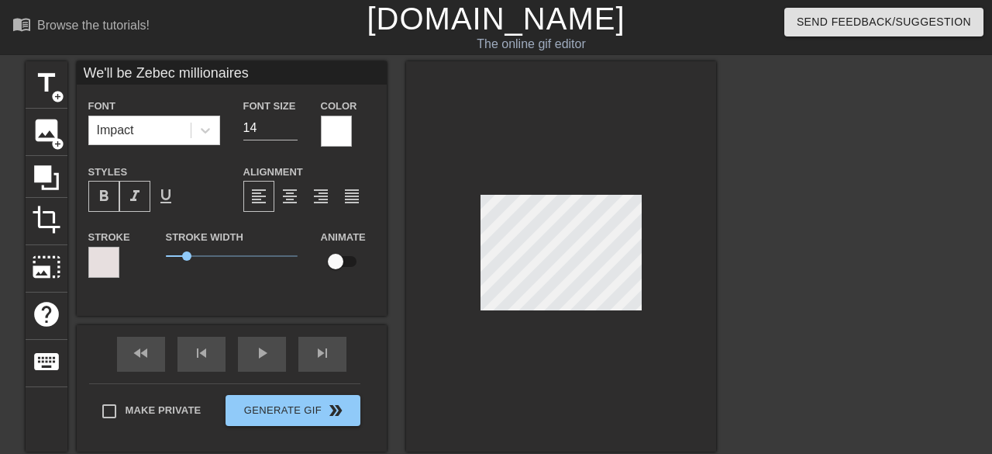
type input "This time next year"
type input "12"
type input "We'll be Zebec millionaires"
type input "14"
type input "This time next year"
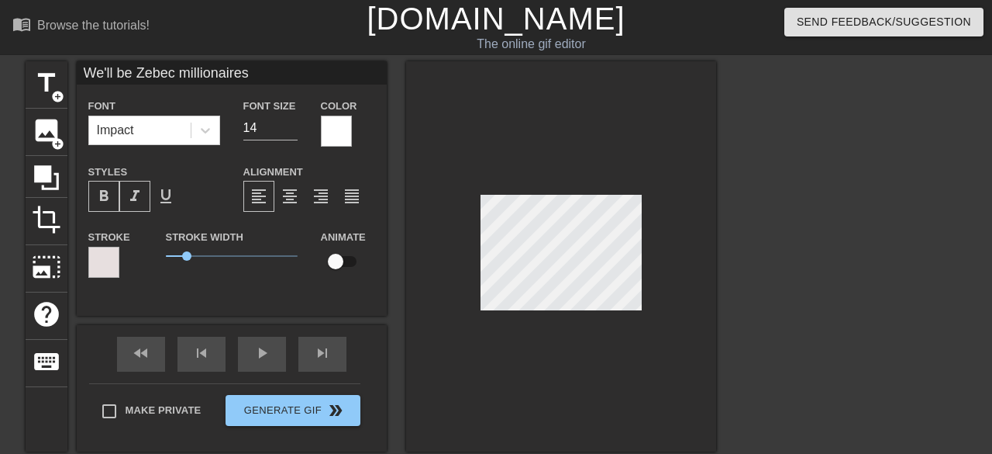
type input "12"
click at [106, 261] on div at bounding box center [103, 262] width 31 height 31
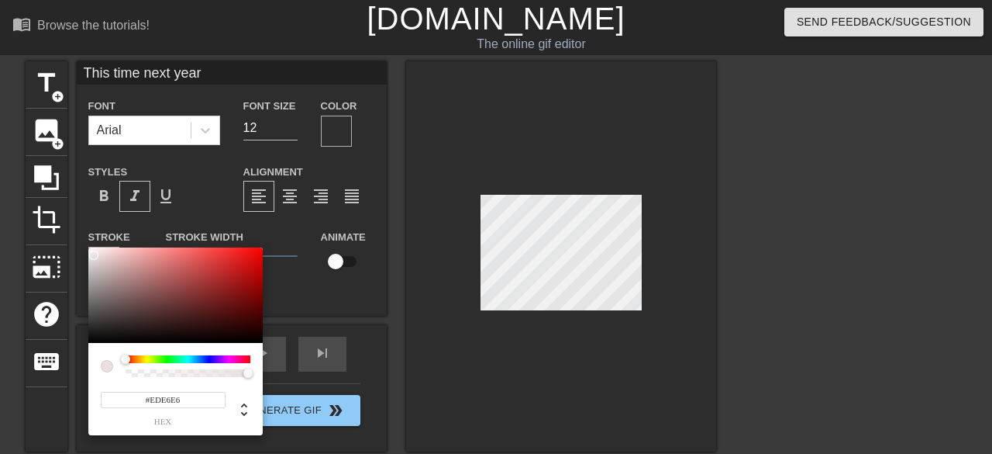
type input "#FFFFFF"
drag, startPoint x: 95, startPoint y: 255, endPoint x: 73, endPoint y: 221, distance: 40.4
click at [73, 221] on div "#FFFFFF hex" at bounding box center [496, 227] width 992 height 454
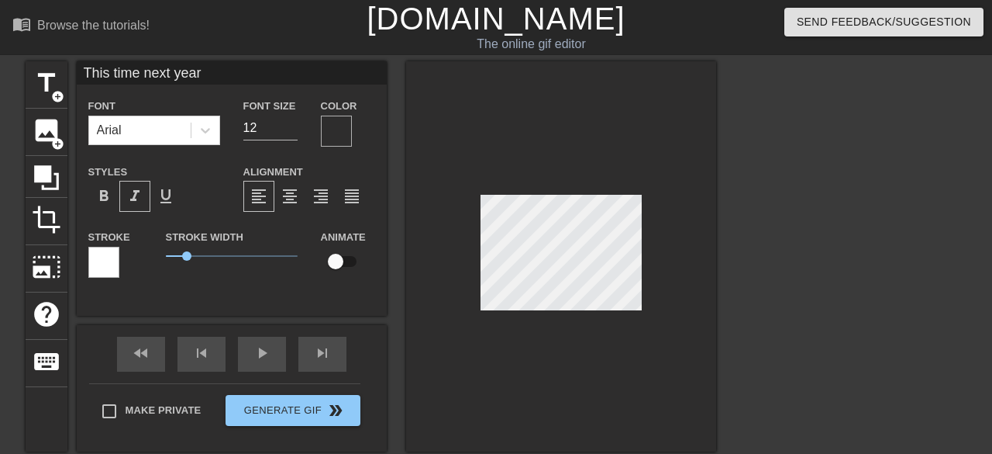
type input "We'll be Zebec millionaires"
click at [256, 125] on input "14" at bounding box center [270, 128] width 54 height 25
click at [292, 123] on input "13" at bounding box center [270, 128] width 54 height 25
click at [292, 123] on input "14" at bounding box center [270, 128] width 54 height 25
click at [292, 123] on input "15" at bounding box center [270, 128] width 54 height 25
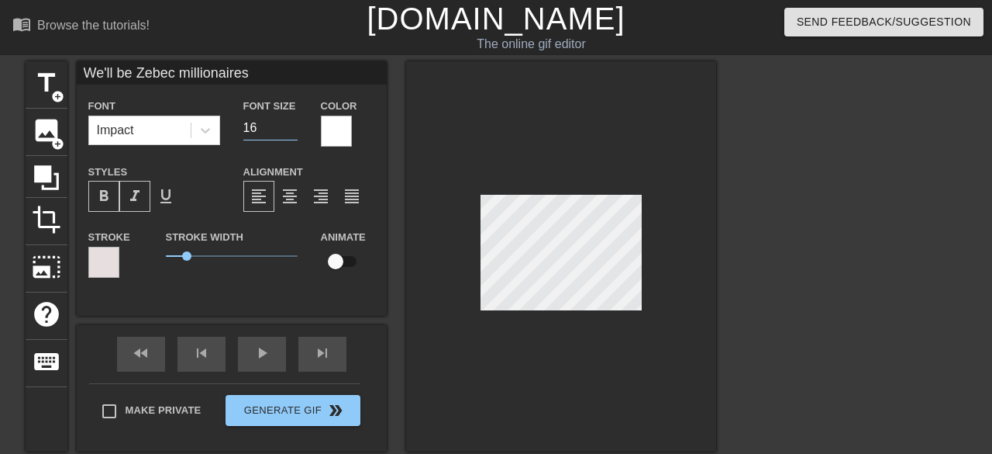
type input "16"
click at [292, 123] on input "16" at bounding box center [270, 128] width 54 height 25
type input "This time next year"
type input "12"
click at [102, 195] on span "format_bold" at bounding box center [104, 196] width 19 height 19
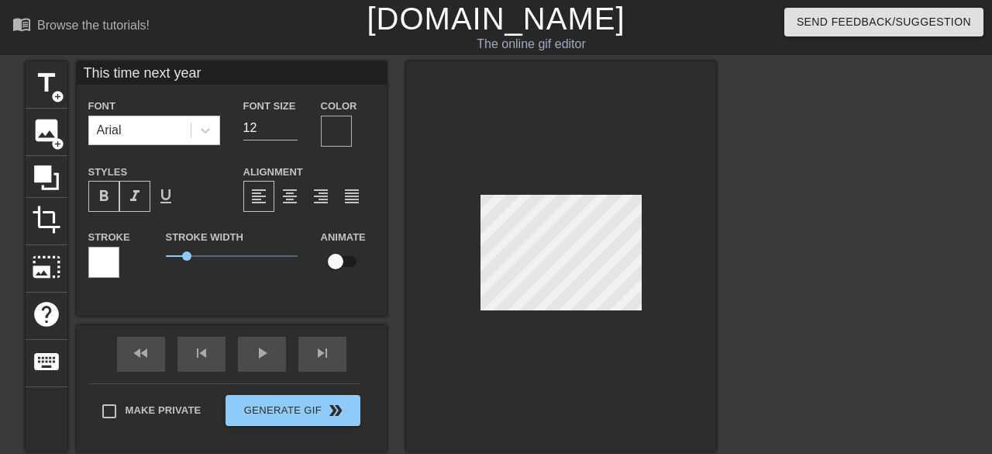
click at [105, 194] on span "format_bold" at bounding box center [104, 196] width 19 height 19
click at [292, 196] on span "format_align_center" at bounding box center [290, 196] width 19 height 19
type input "We'll be Zebec millionaires"
click at [200, 134] on icon at bounding box center [206, 131] width 16 height 16
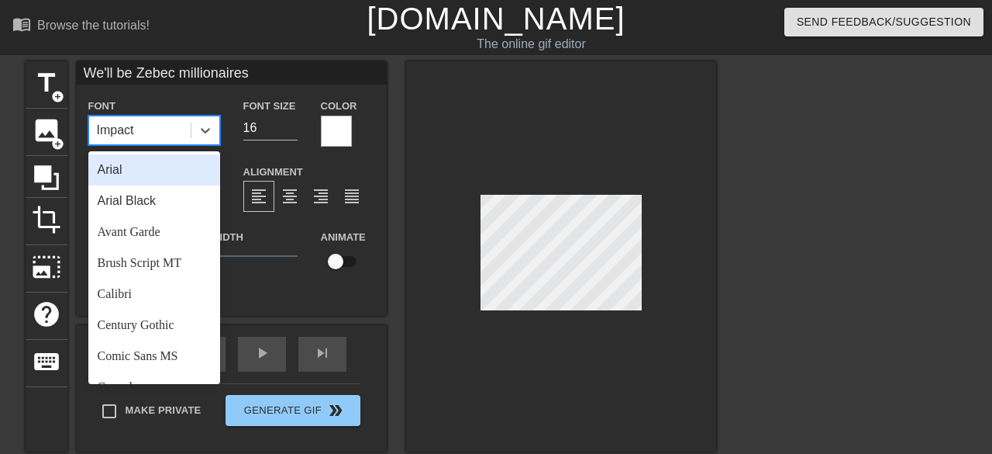
click at [158, 160] on div "Arial" at bounding box center [154, 169] width 132 height 31
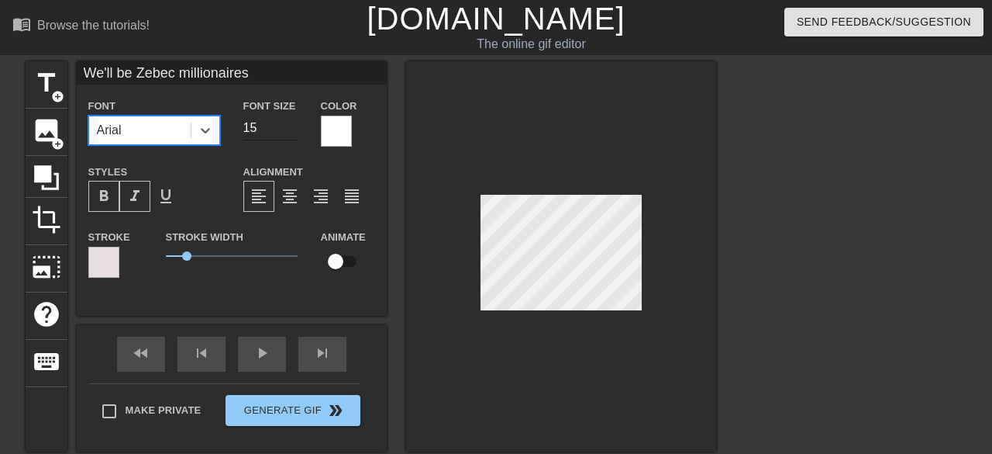
type input "15"
click at [292, 132] on input "15" at bounding box center [270, 128] width 54 height 25
click at [440, 233] on div at bounding box center [561, 256] width 310 height 390
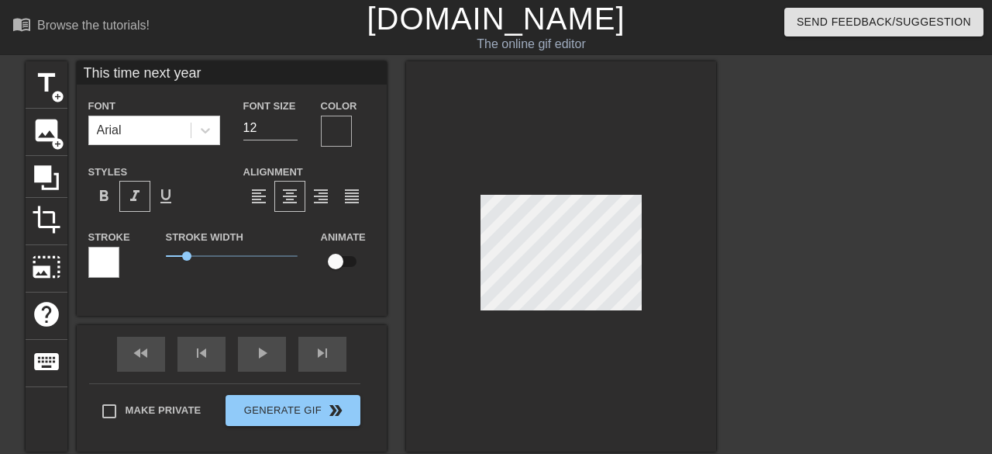
click at [102, 267] on div at bounding box center [103, 262] width 31 height 31
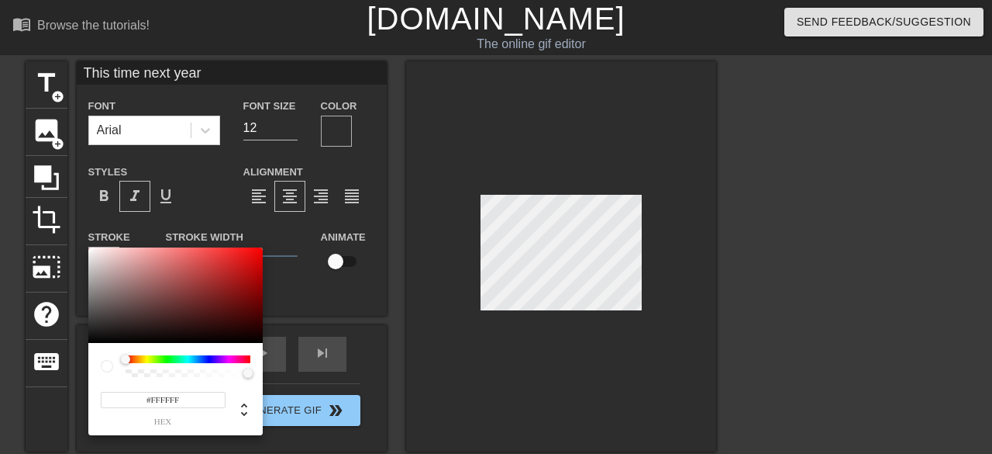
click at [102, 267] on div at bounding box center [175, 295] width 174 height 96
click at [91, 253] on div at bounding box center [91, 252] width 9 height 9
drag, startPoint x: 185, startPoint y: 397, endPoint x: 155, endPoint y: 396, distance: 29.5
click at [155, 396] on input "#F0EBEB" at bounding box center [163, 400] width 125 height 16
type input "#Ffffff"
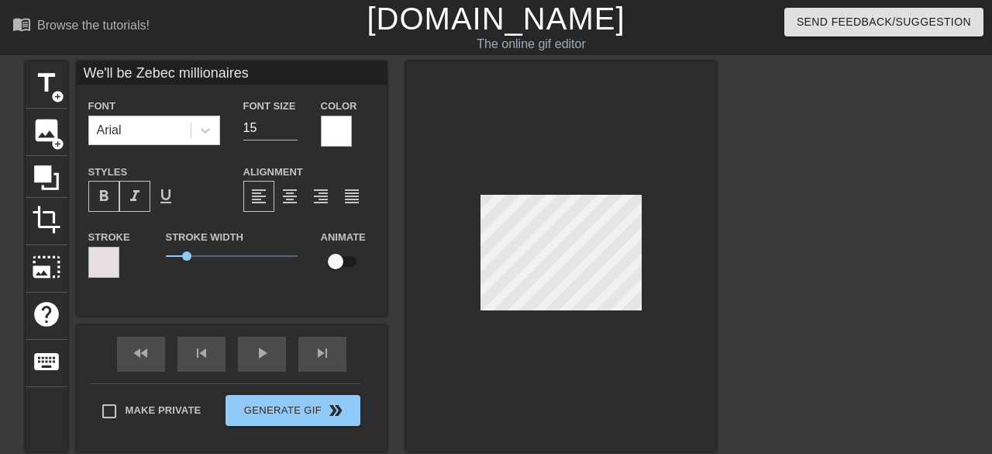
click at [109, 250] on div at bounding box center [103, 262] width 31 height 31
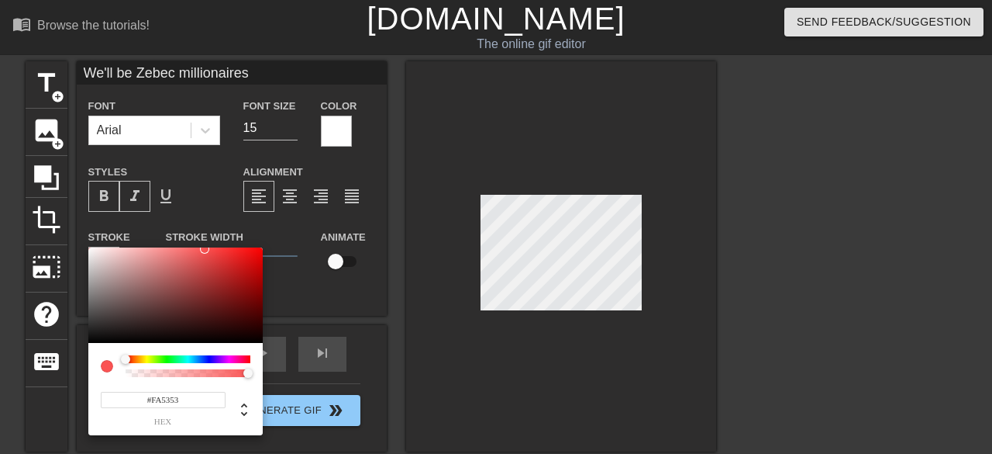
type input "#FFFFFF"
drag, startPoint x: 93, startPoint y: 254, endPoint x: 86, endPoint y: 244, distance: 11.6
click at [86, 244] on div "#FFFFFF hex" at bounding box center [496, 227] width 992 height 454
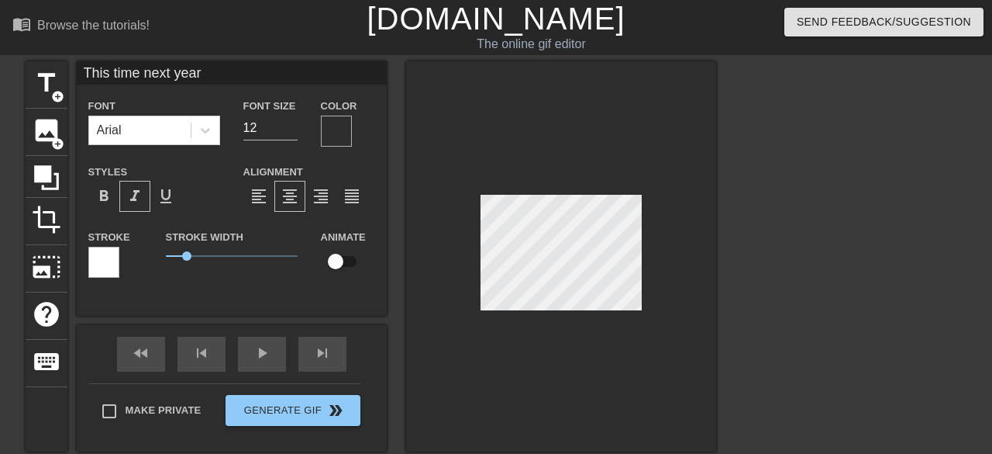
click at [336, 128] on div at bounding box center [336, 131] width 31 height 31
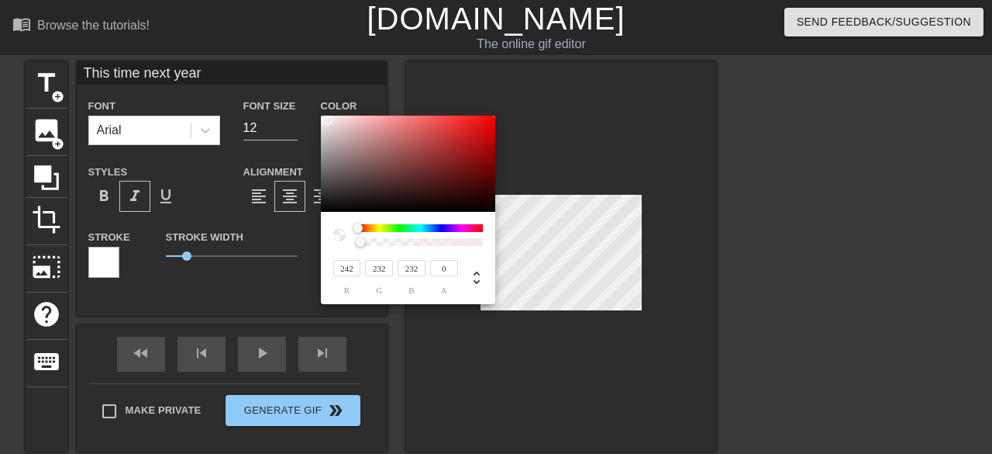
type input "244"
type input "238"
type input "246"
type input "243"
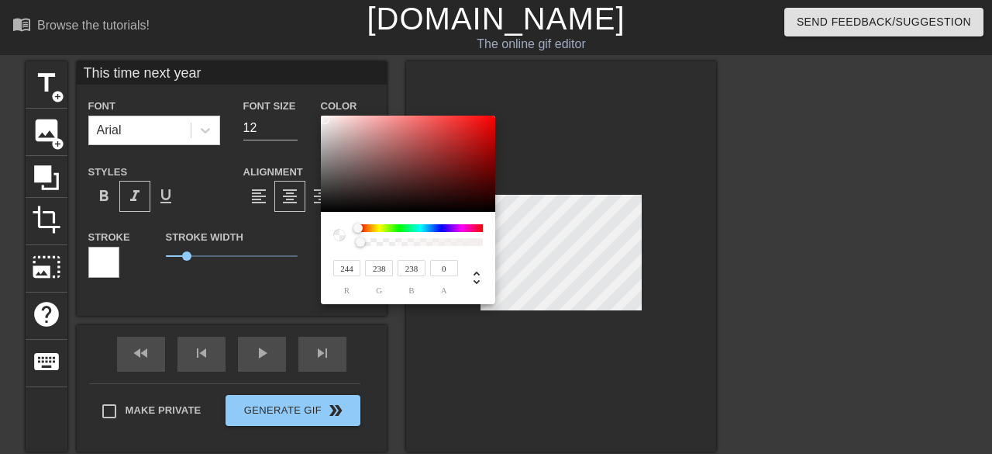
type input "243"
type input "248"
type input "246"
type input "251"
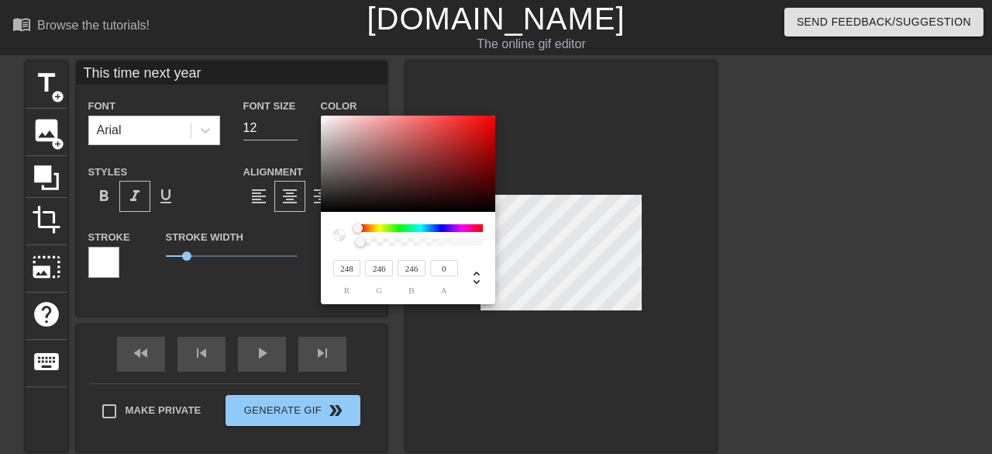
type input "84"
type input "195"
drag, startPoint x: 325, startPoint y: 119, endPoint x: 303, endPoint y: 113, distance: 22.6
click at [303, 113] on div "255 r 255 g 255 b 0 a" at bounding box center [496, 227] width 992 height 454
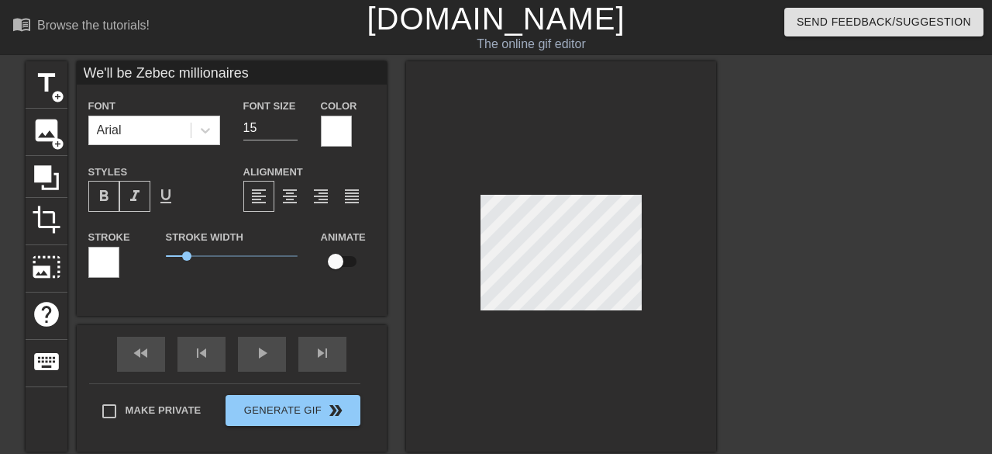
click at [111, 258] on div at bounding box center [103, 262] width 31 height 31
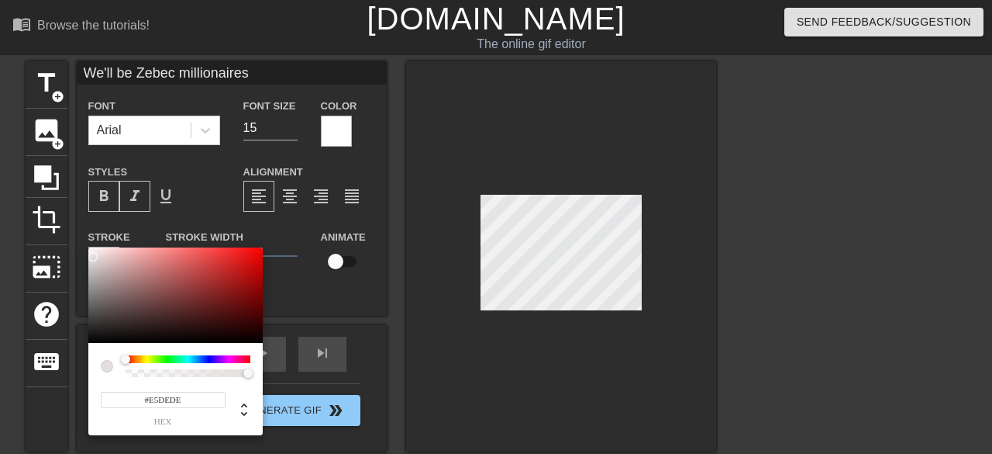
click at [94, 257] on div at bounding box center [175, 295] width 174 height 96
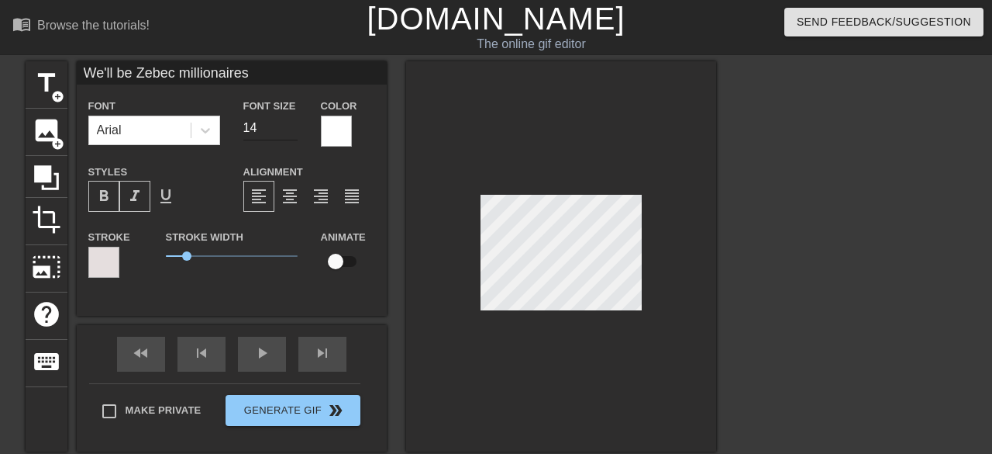
click at [293, 131] on input "14" at bounding box center [270, 128] width 54 height 25
click at [293, 131] on input "13" at bounding box center [270, 128] width 54 height 25
click at [293, 131] on input "12" at bounding box center [270, 128] width 54 height 25
click at [293, 123] on input "13" at bounding box center [270, 128] width 54 height 25
click at [293, 123] on input "14" at bounding box center [270, 128] width 54 height 25
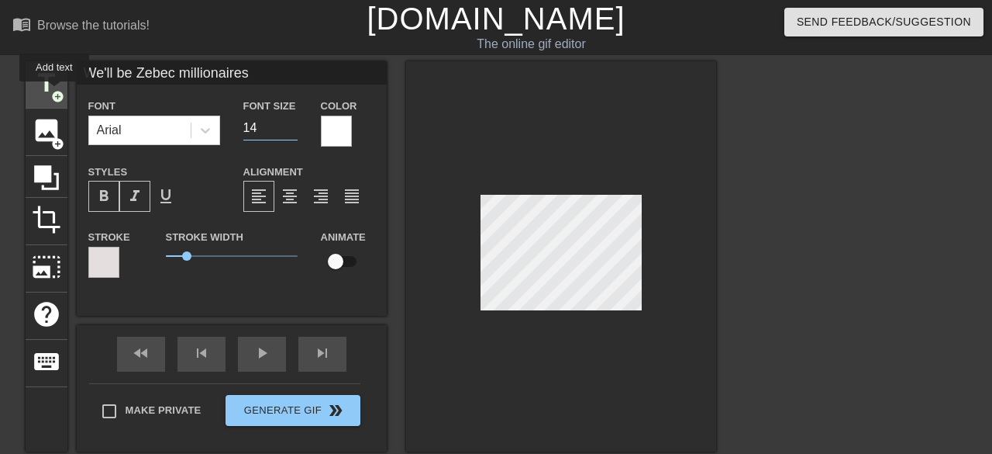
click at [53, 92] on span "add_circle" at bounding box center [57, 96] width 13 height 13
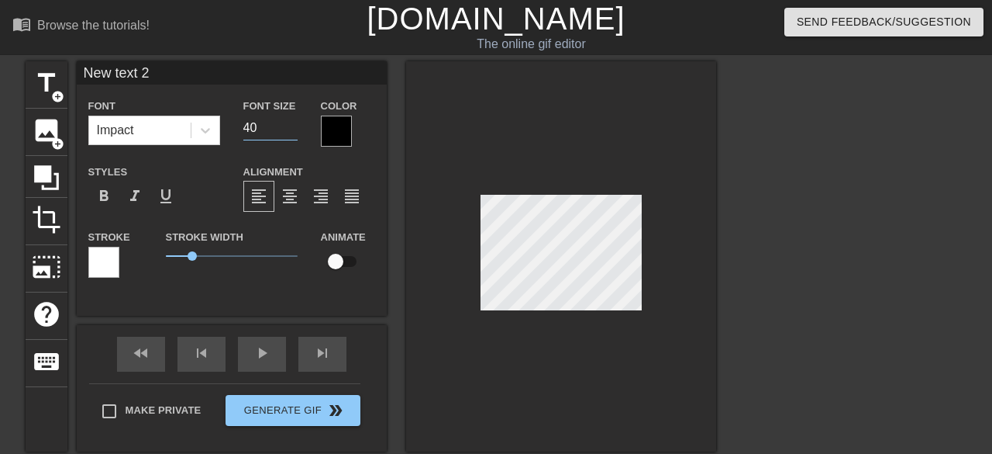
drag, startPoint x: 257, startPoint y: 124, endPoint x: 244, endPoint y: 123, distance: 13.3
click at [244, 123] on input "40" at bounding box center [270, 128] width 54 height 25
click at [292, 126] on input "13" at bounding box center [270, 128] width 54 height 25
click at [292, 126] on input "14" at bounding box center [270, 128] width 54 height 25
click at [205, 127] on icon at bounding box center [206, 131] width 16 height 16
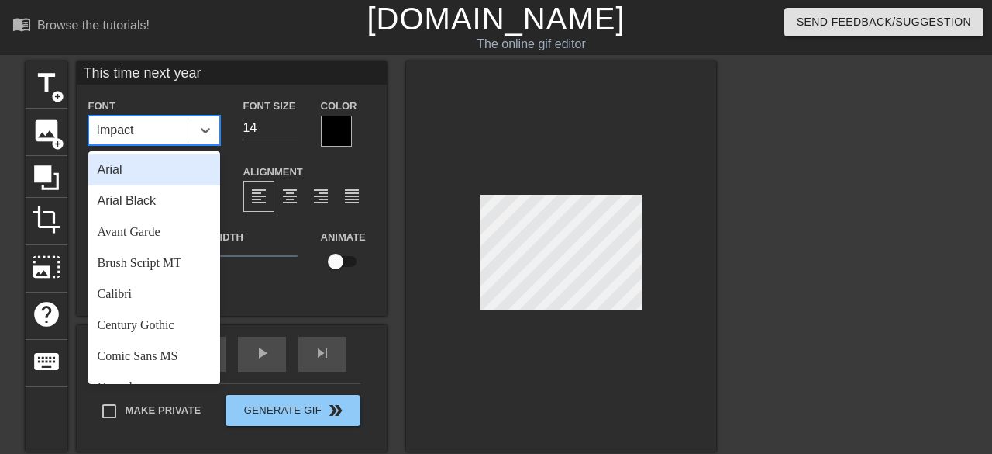
click at [157, 177] on div "Arial" at bounding box center [154, 169] width 132 height 31
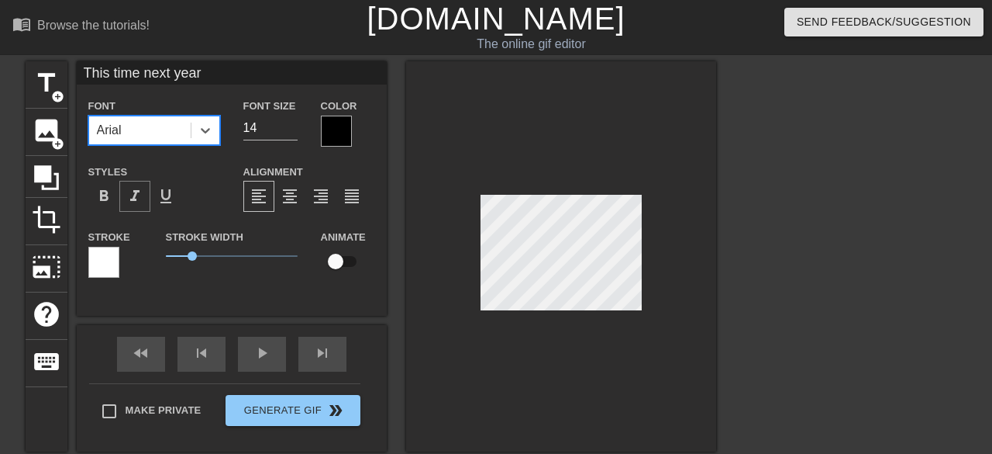
click at [132, 200] on span "format_italic" at bounding box center [135, 196] width 19 height 19
click at [104, 192] on span "format_bold" at bounding box center [104, 196] width 19 height 19
click at [106, 193] on span "format_bold" at bounding box center [104, 196] width 19 height 19
click at [330, 133] on div at bounding box center [336, 131] width 31 height 31
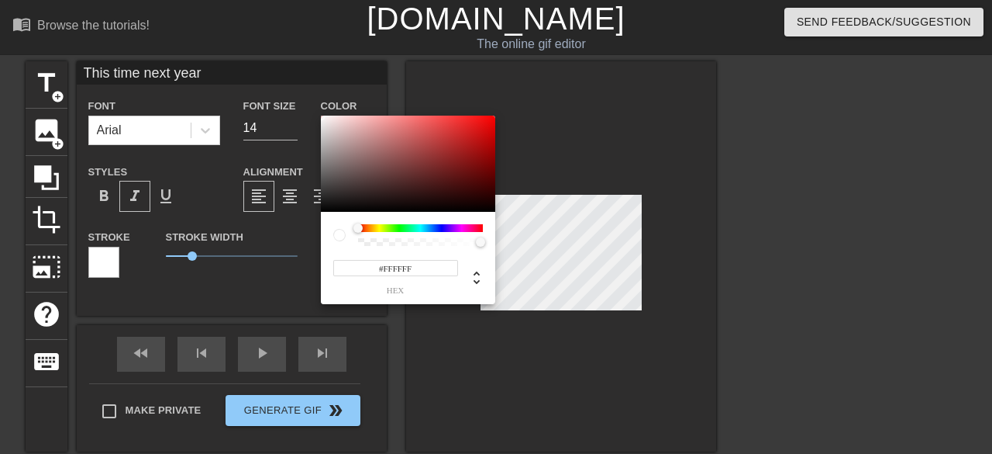
drag, startPoint x: 324, startPoint y: 118, endPoint x: 316, endPoint y: 110, distance: 11.0
click at [316, 110] on div "#FFFFFF hex" at bounding box center [496, 227] width 992 height 454
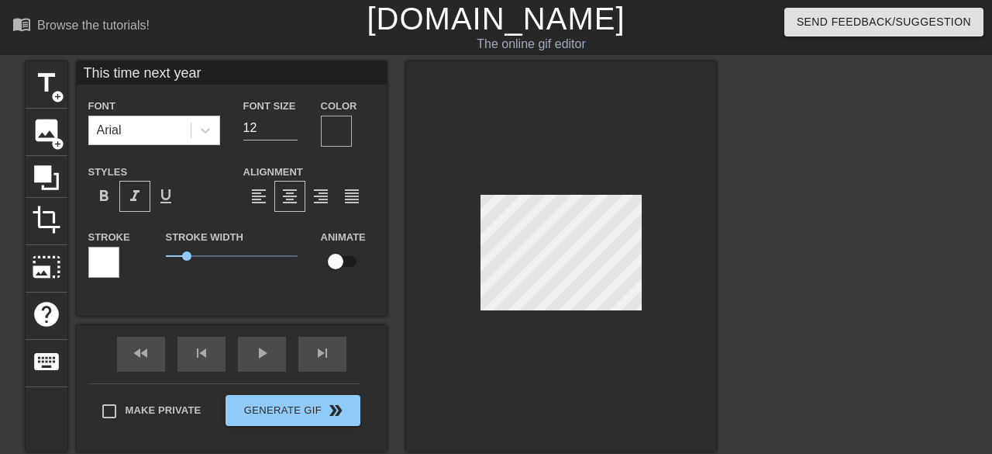
drag, startPoint x: 276, startPoint y: 274, endPoint x: 408, endPoint y: 190, distance: 156.2
click at [408, 190] on div at bounding box center [561, 256] width 310 height 390
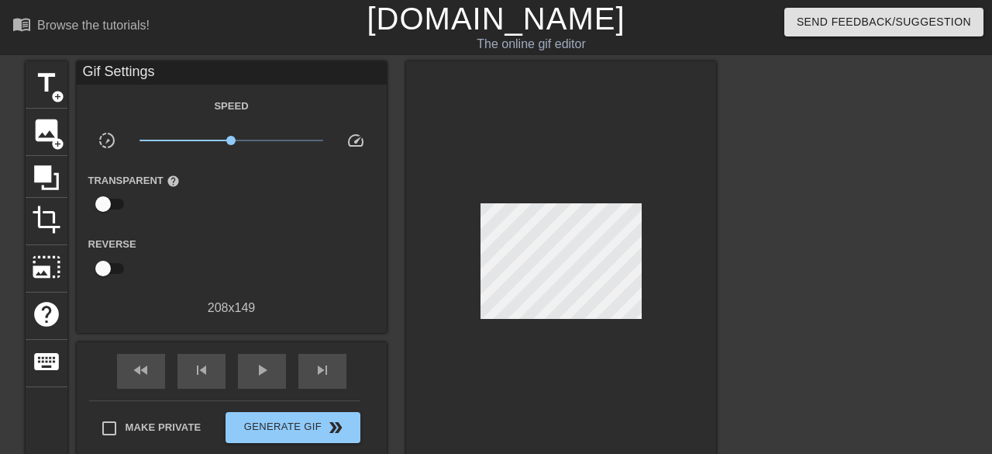
click at [544, 173] on div at bounding box center [561, 264] width 310 height 407
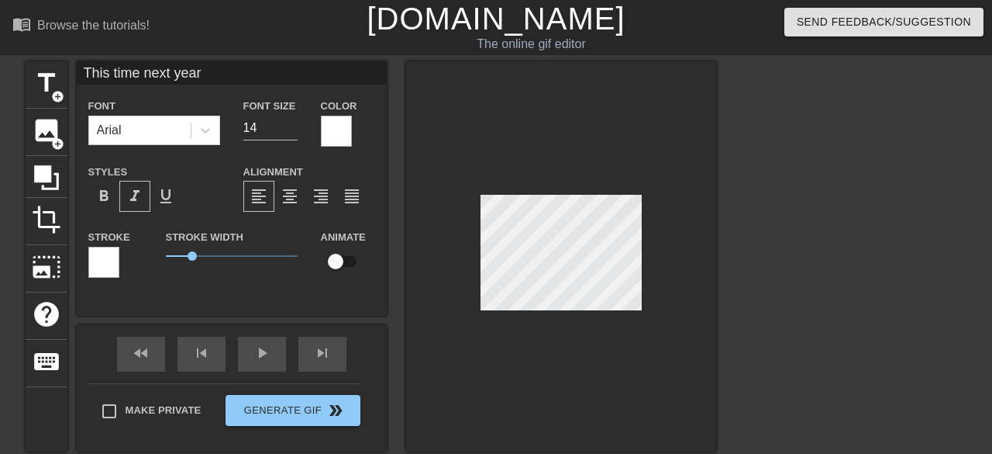
click at [576, 133] on div at bounding box center [561, 256] width 310 height 390
click at [588, 157] on div at bounding box center [561, 256] width 310 height 390
click at [561, 192] on div at bounding box center [561, 256] width 310 height 390
click at [565, 177] on div at bounding box center [561, 256] width 310 height 390
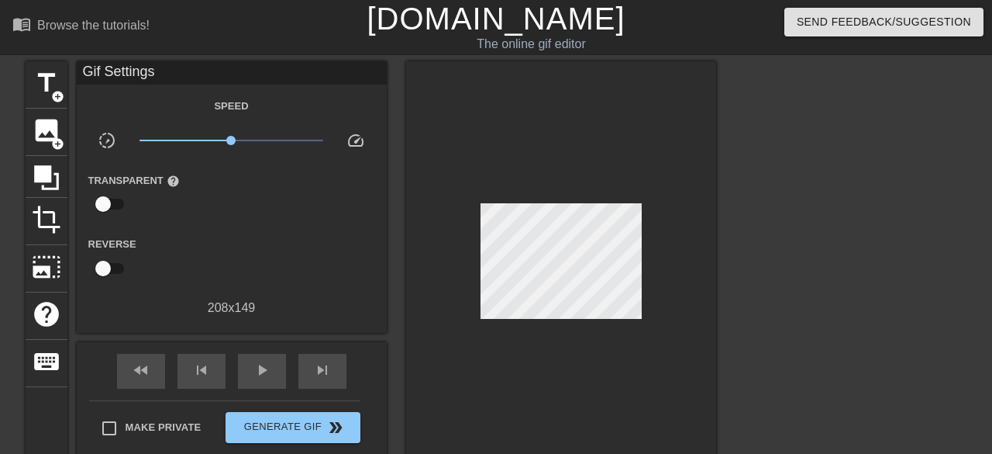
click at [568, 173] on div at bounding box center [561, 264] width 310 height 407
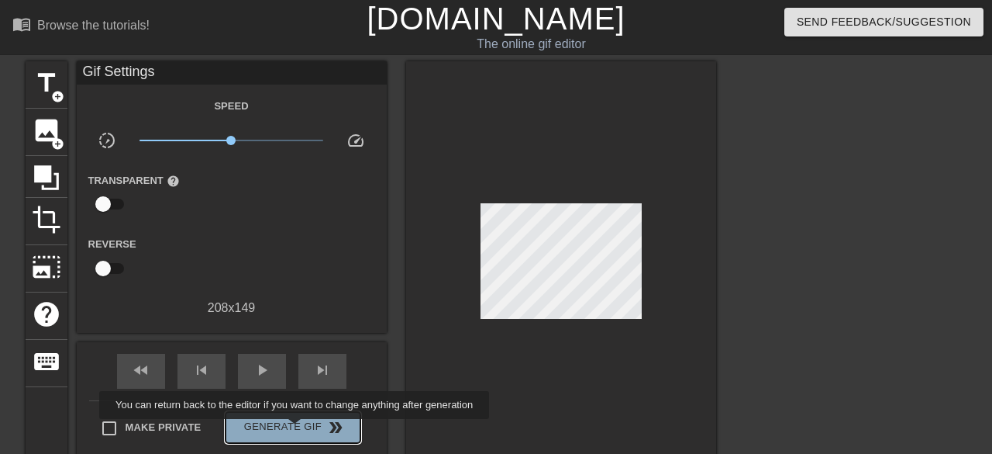
click at [295, 430] on span "Generate Gif double_arrow" at bounding box center [293, 427] width 122 height 19
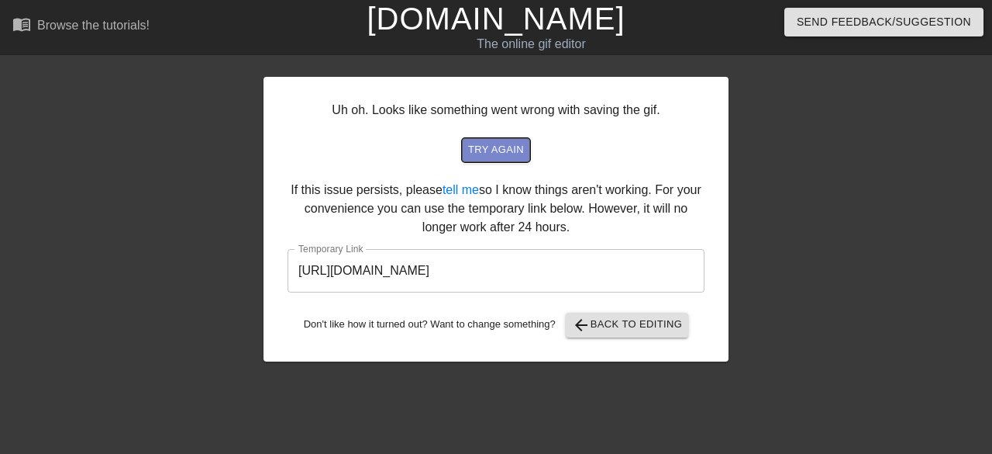
click at [508, 149] on span "try again" at bounding box center [496, 150] width 56 height 18
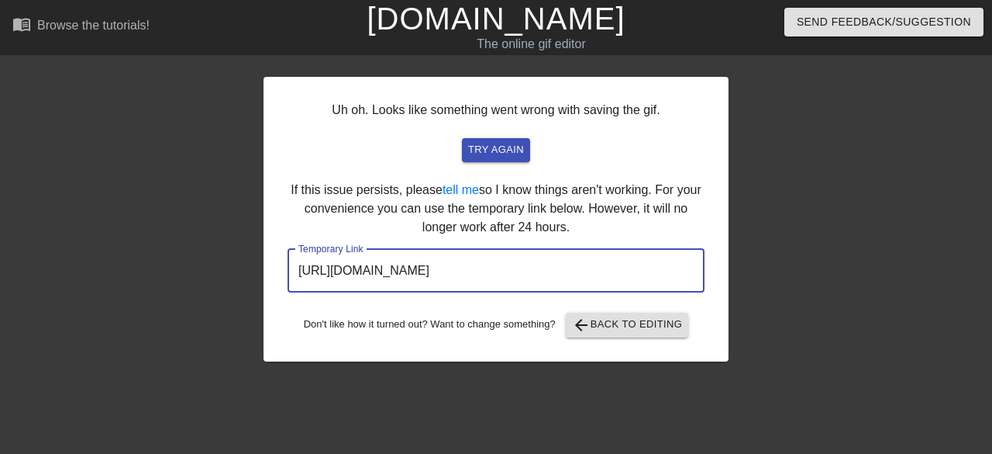
click at [615, 270] on input "[URL][DOMAIN_NAME]" at bounding box center [496, 270] width 417 height 43
drag, startPoint x: 624, startPoint y: 269, endPoint x: 272, endPoint y: 249, distance: 352.6
click at [272, 249] on div "Uh oh. Looks like something went wrong with saving the gif. try again If this i…" at bounding box center [496, 219] width 465 height 285
